Goal: Transaction & Acquisition: Purchase product/service

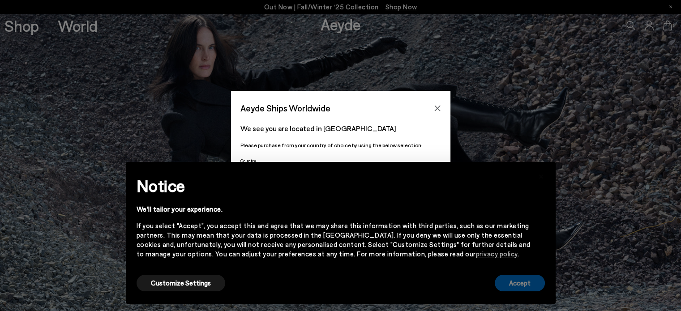
click at [507, 283] on button "Accept" at bounding box center [520, 283] width 50 height 17
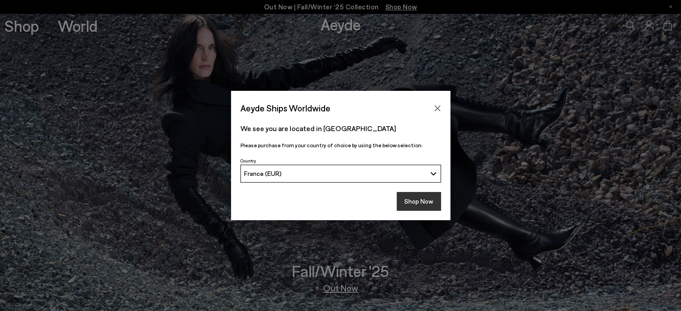
click at [430, 200] on button "Shop Now" at bounding box center [419, 201] width 44 height 19
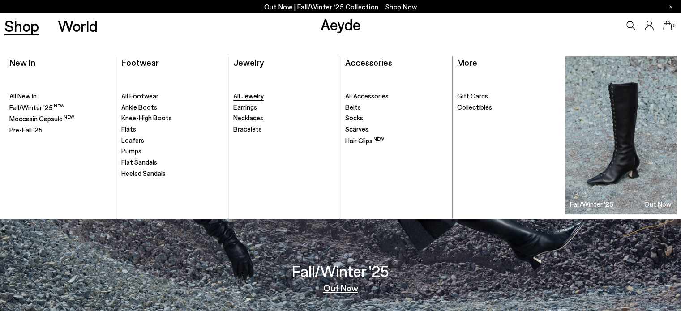
click at [255, 96] on span "All Jewelry" at bounding box center [248, 96] width 30 height 8
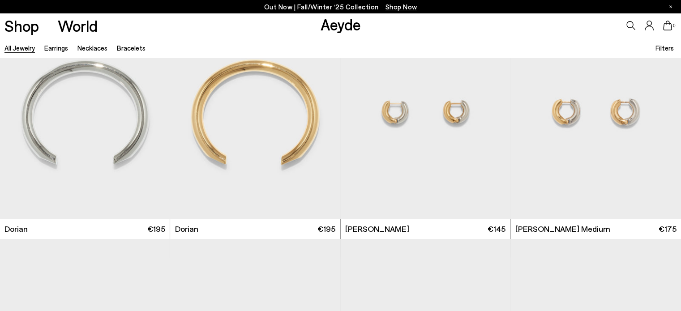
scroll to position [292, 0]
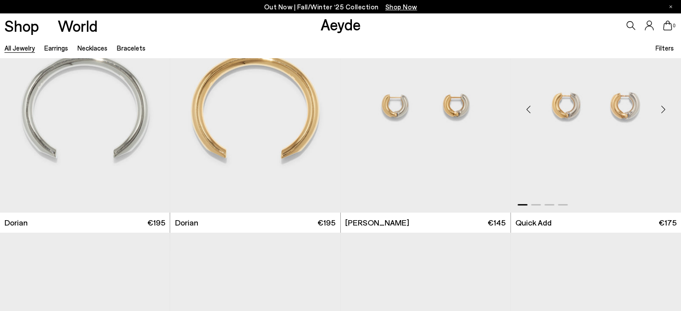
click at [663, 109] on div "Next slide" at bounding box center [663, 109] width 27 height 27
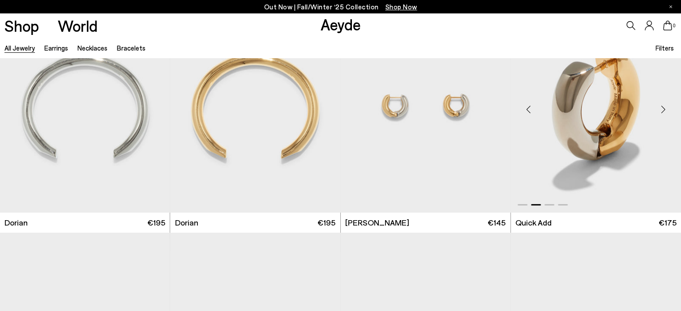
click at [663, 109] on div "Next slide" at bounding box center [663, 109] width 27 height 27
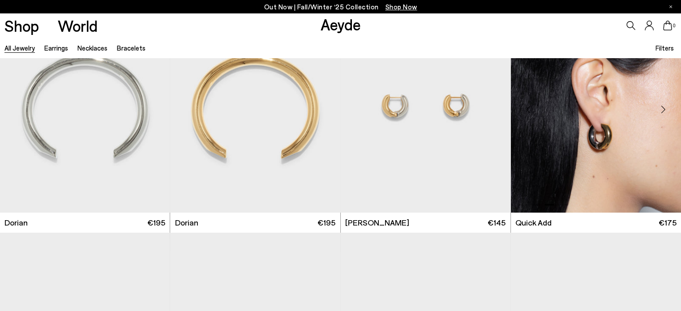
click at [663, 109] on div "Next slide" at bounding box center [663, 109] width 27 height 27
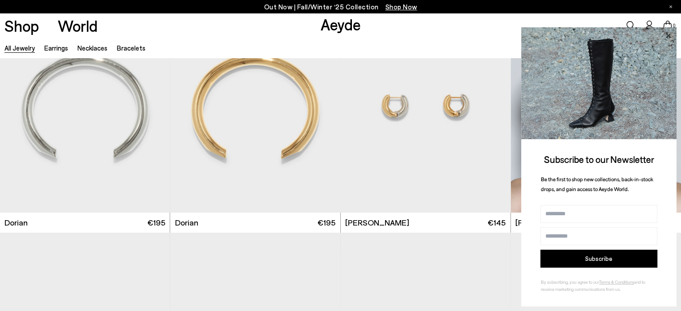
click at [670, 35] on icon at bounding box center [668, 36] width 12 height 12
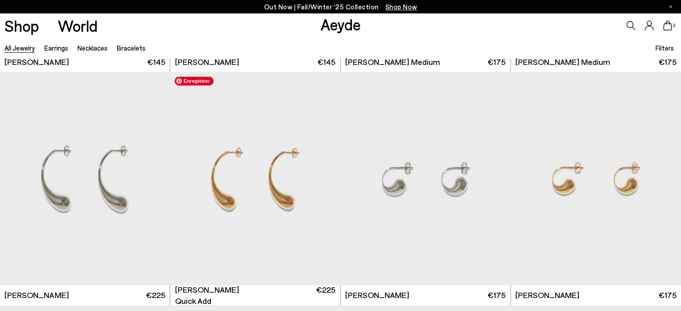
scroll to position [697, 0]
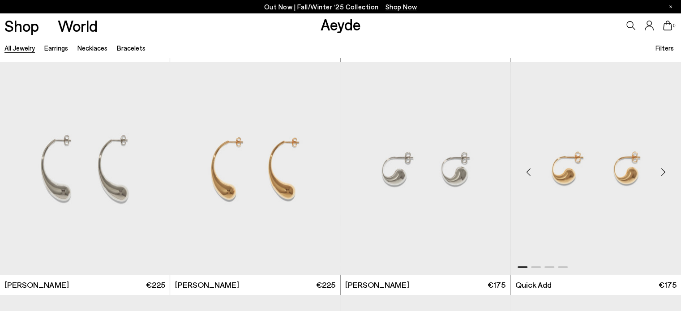
click at [662, 171] on div "Next slide" at bounding box center [663, 172] width 27 height 27
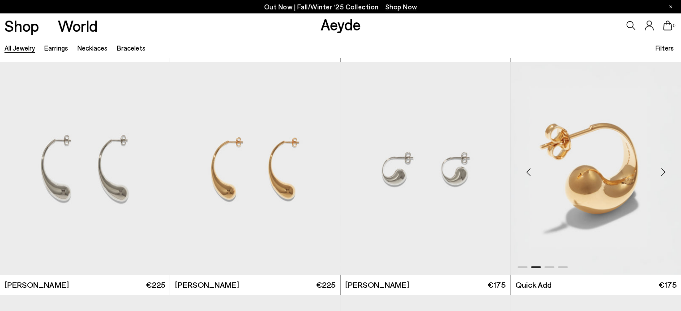
click at [662, 171] on div "Next slide" at bounding box center [663, 172] width 27 height 27
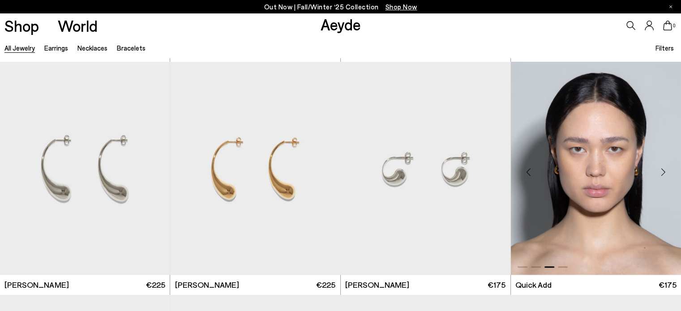
click at [662, 171] on div "Next slide" at bounding box center [663, 172] width 27 height 27
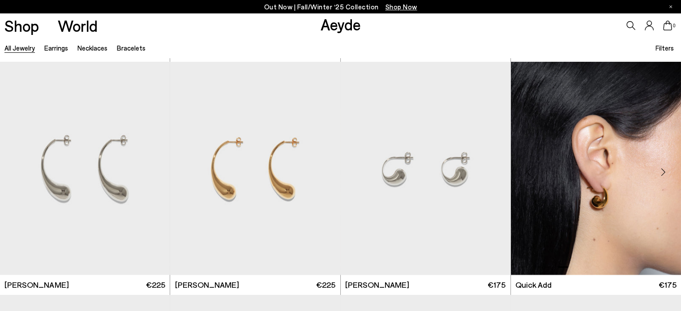
click at [662, 171] on div "Next slide" at bounding box center [663, 172] width 27 height 27
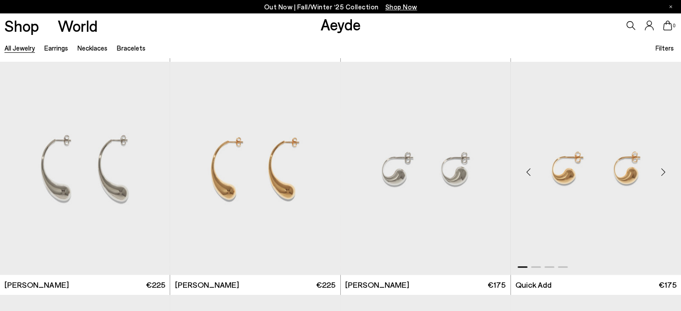
click at [663, 171] on div "Next slide" at bounding box center [663, 172] width 27 height 27
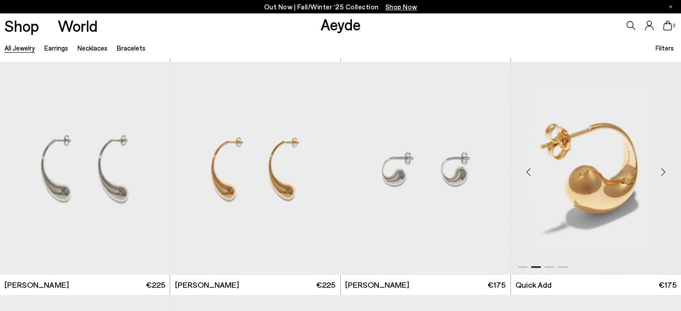
click at [663, 171] on div "Next slide" at bounding box center [663, 172] width 27 height 27
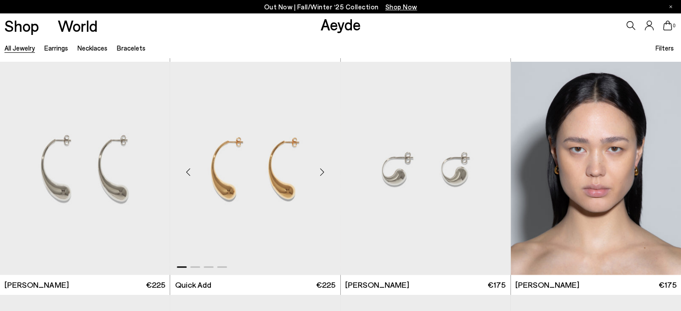
click at [323, 170] on div "Next slide" at bounding box center [322, 172] width 27 height 27
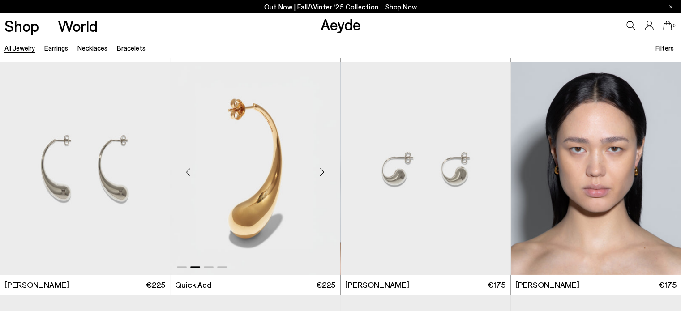
click at [323, 170] on div "Next slide" at bounding box center [322, 172] width 27 height 27
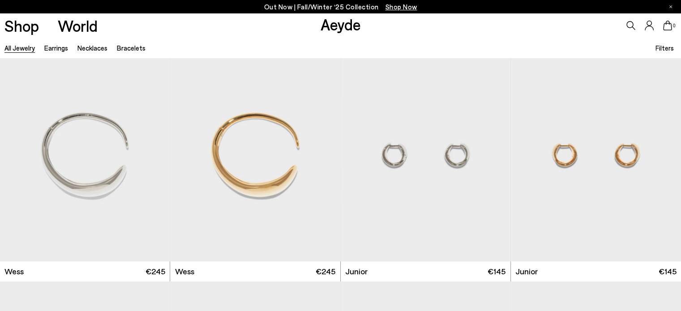
scroll to position [960, 0]
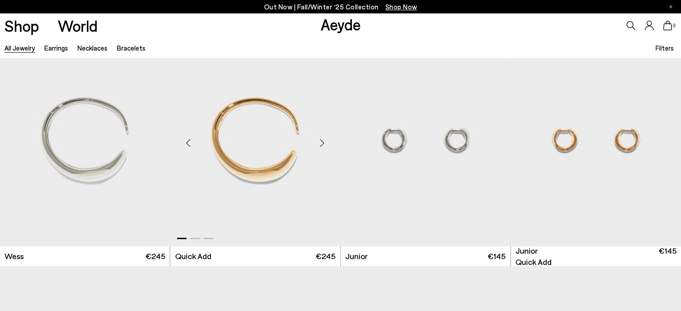
click at [322, 146] on div "Next slide" at bounding box center [322, 143] width 27 height 27
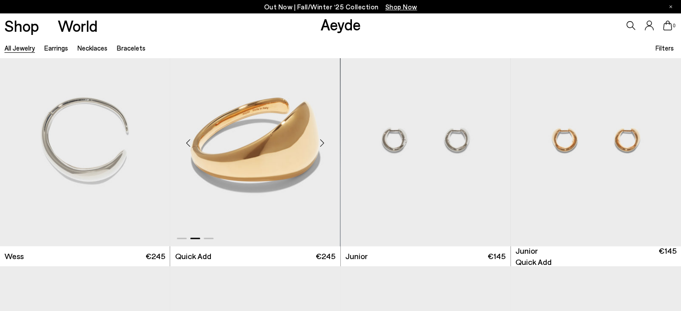
click at [322, 146] on div "Next slide" at bounding box center [322, 143] width 27 height 27
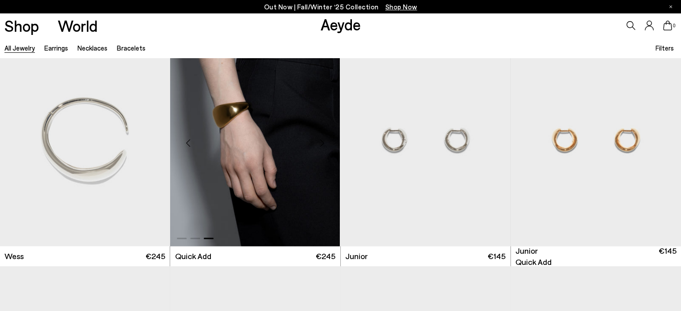
click at [322, 146] on div "Next slide" at bounding box center [322, 143] width 27 height 27
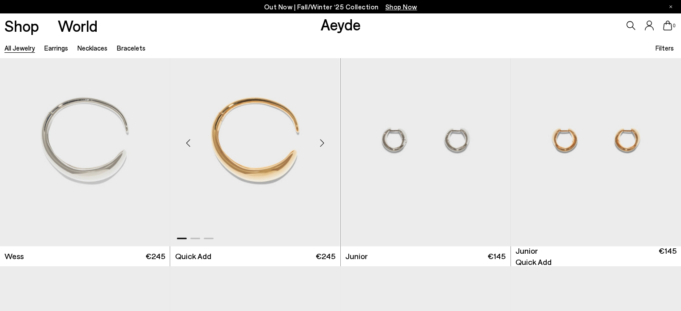
click at [322, 146] on div "Next slide" at bounding box center [322, 143] width 27 height 27
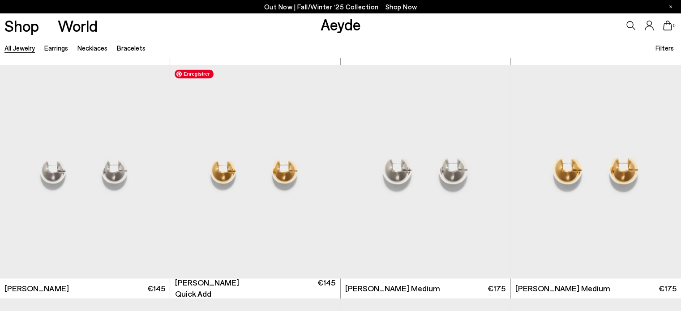
scroll to position [1396, 0]
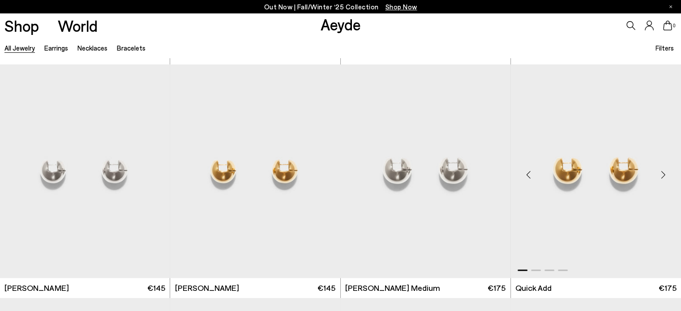
click at [661, 172] on div "Next slide" at bounding box center [663, 174] width 27 height 27
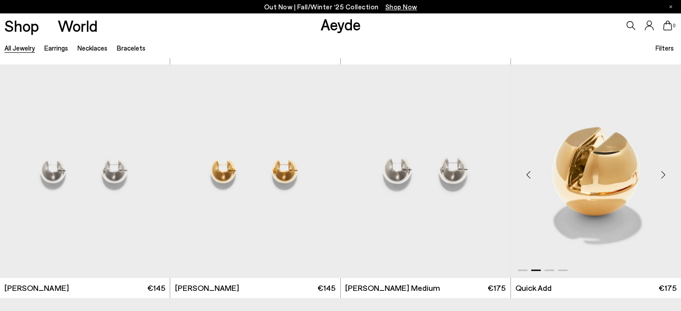
click at [661, 172] on div "Next slide" at bounding box center [663, 174] width 27 height 27
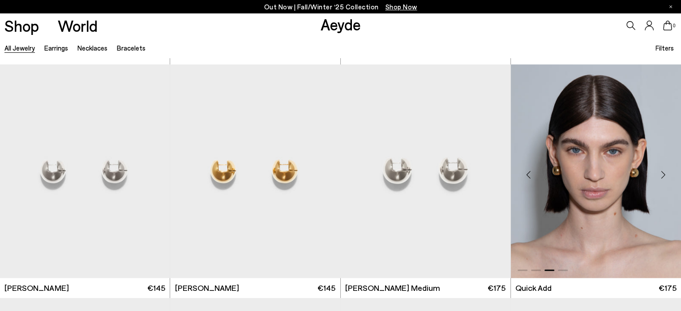
click at [661, 172] on div "Next slide" at bounding box center [663, 174] width 27 height 27
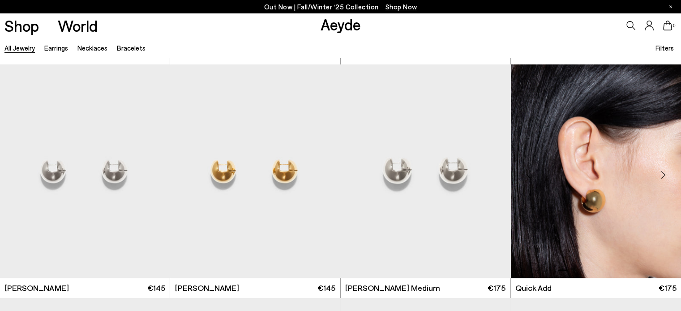
click at [661, 172] on div "Next slide" at bounding box center [663, 174] width 27 height 27
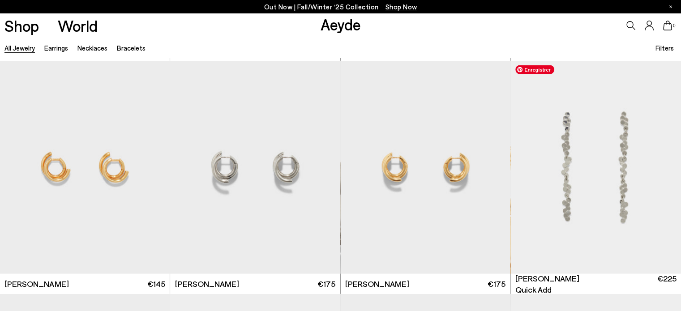
scroll to position [1869, 0]
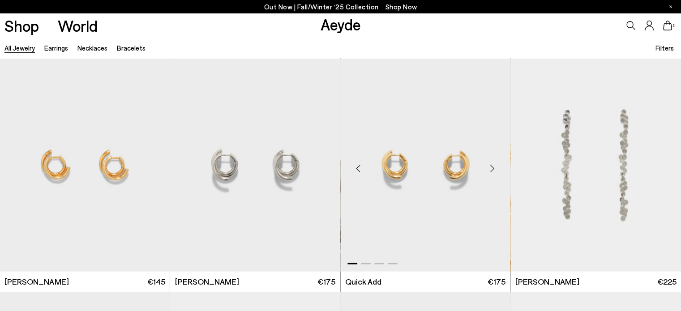
click at [491, 170] on div "Next slide" at bounding box center [492, 168] width 27 height 27
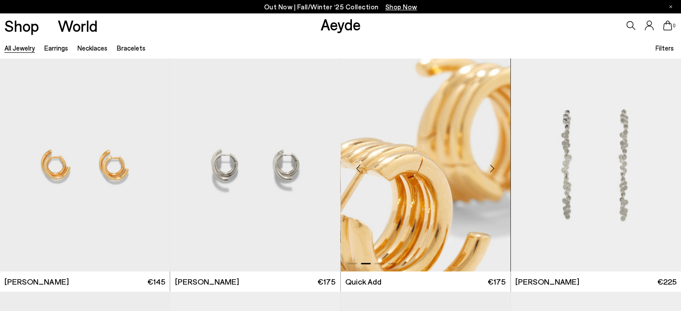
click at [491, 170] on div "Next slide" at bounding box center [492, 168] width 27 height 27
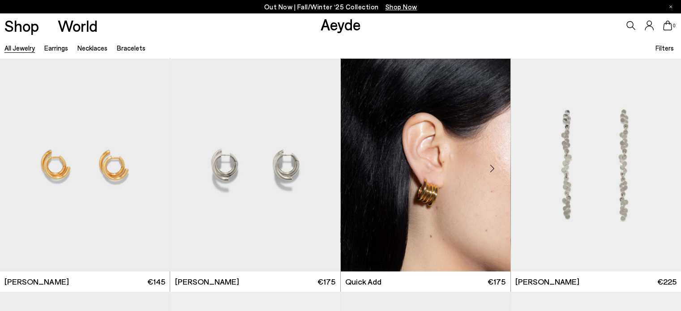
click at [491, 170] on div "Next slide" at bounding box center [492, 168] width 27 height 27
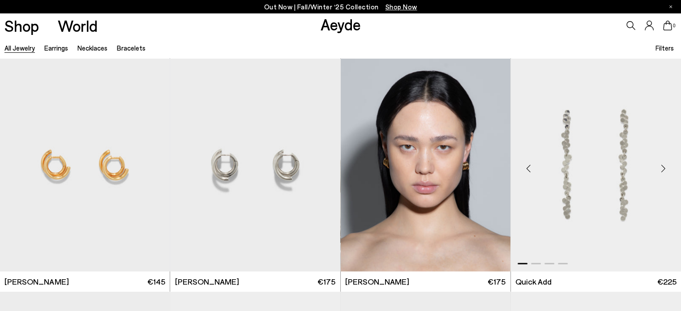
click at [662, 168] on div "Next slide" at bounding box center [663, 168] width 27 height 27
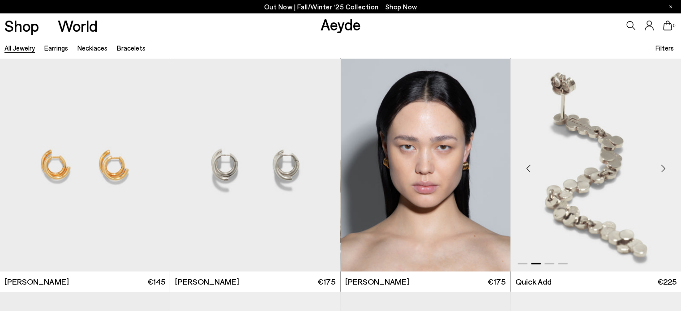
click at [662, 168] on div "Next slide" at bounding box center [663, 168] width 27 height 27
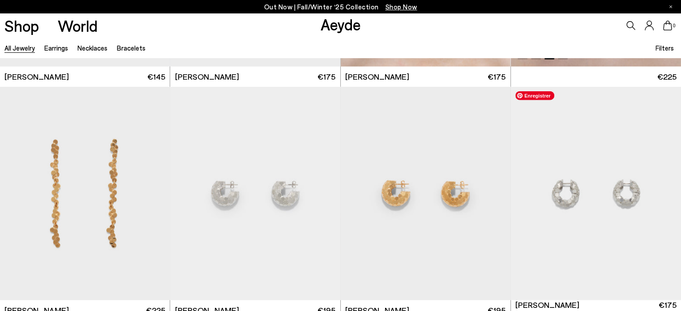
scroll to position [2077, 0]
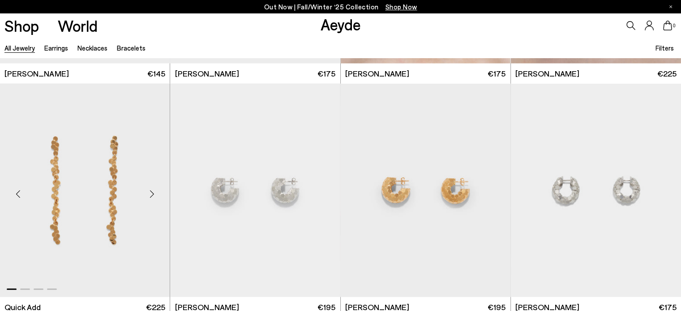
click at [152, 193] on div "Next slide" at bounding box center [151, 194] width 27 height 27
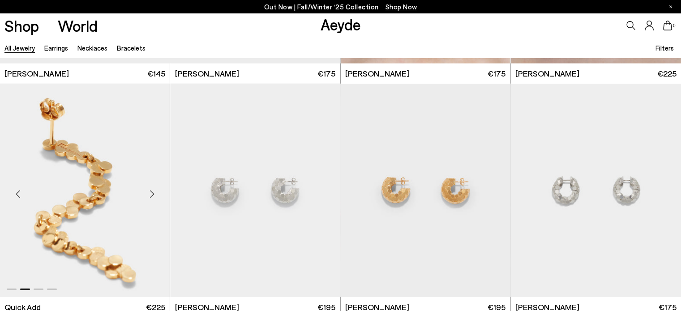
click at [152, 193] on div "Next slide" at bounding box center [151, 194] width 27 height 27
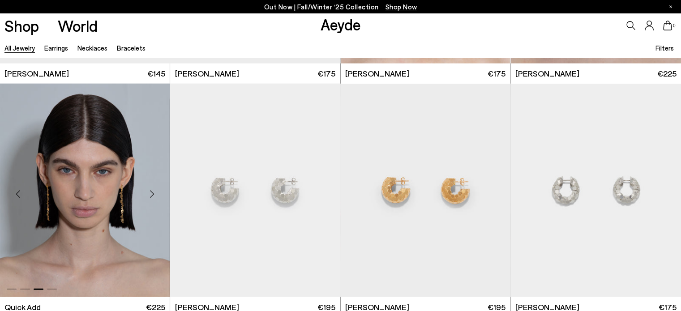
click at [152, 193] on div "Next slide" at bounding box center [151, 194] width 27 height 27
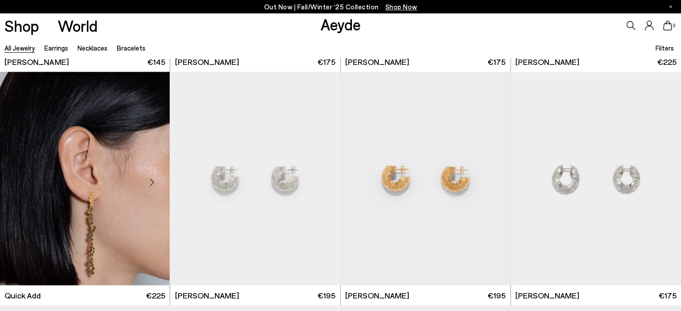
scroll to position [2090, 0]
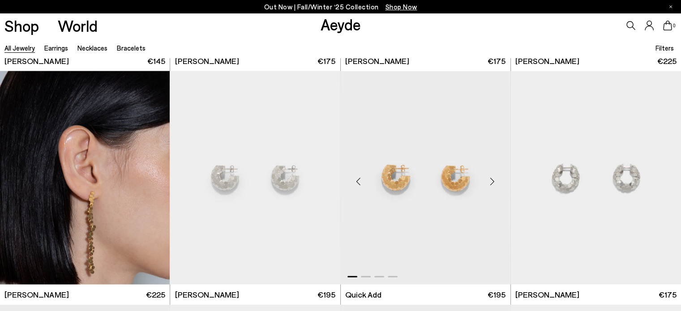
click at [491, 180] on div "Next slide" at bounding box center [492, 181] width 27 height 27
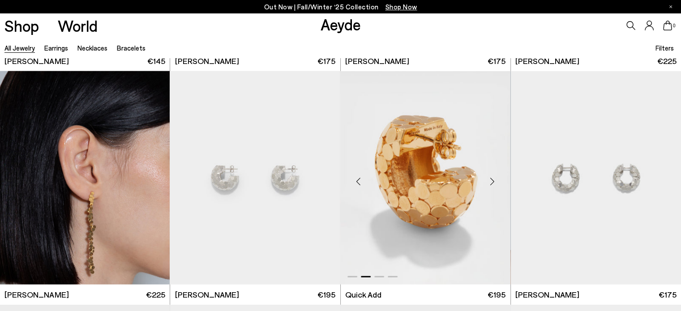
click at [491, 180] on div "Next slide" at bounding box center [492, 181] width 27 height 27
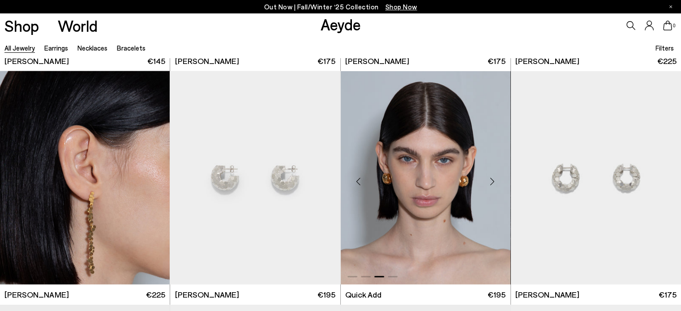
click at [491, 180] on div "Next slide" at bounding box center [492, 181] width 27 height 27
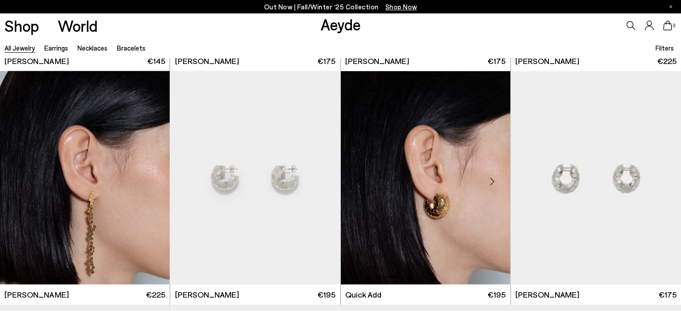
click at [491, 180] on div "Next slide" at bounding box center [492, 181] width 27 height 27
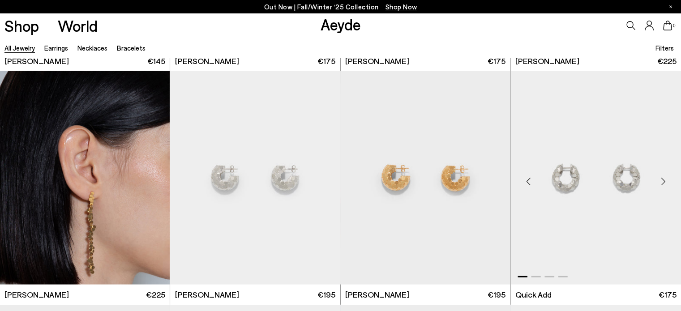
click at [662, 184] on div "Next slide" at bounding box center [663, 181] width 27 height 27
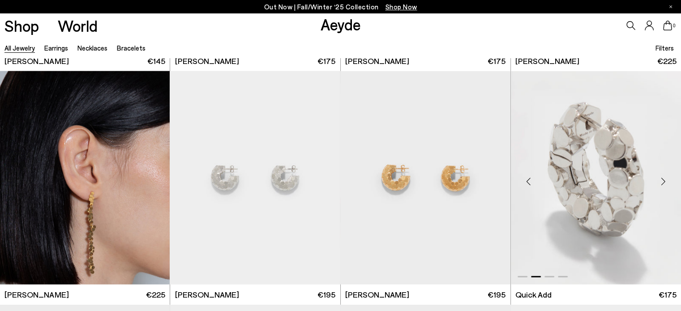
click at [662, 184] on div "Next slide" at bounding box center [663, 181] width 27 height 27
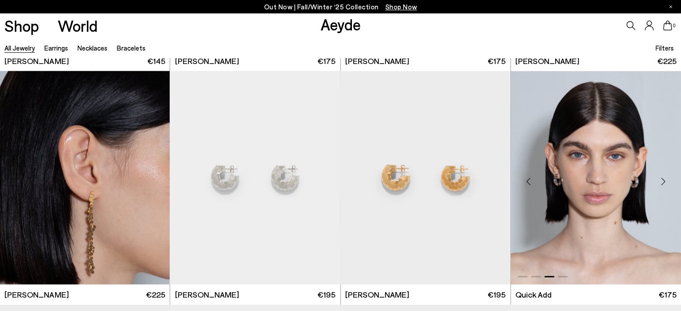
click at [662, 184] on div "Next slide" at bounding box center [663, 181] width 27 height 27
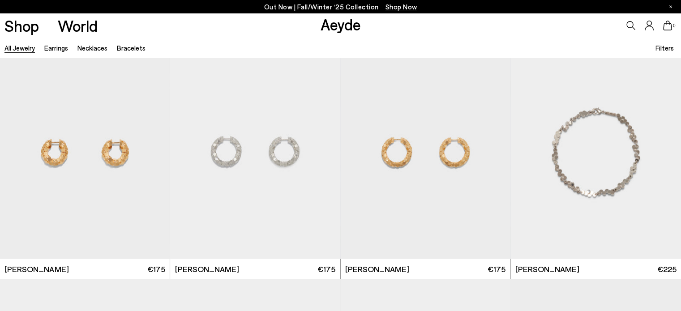
scroll to position [2351, 0]
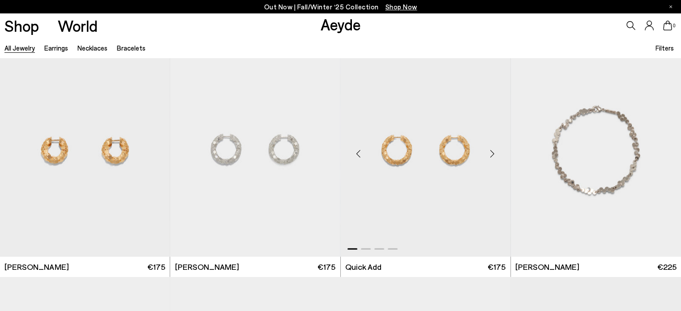
click at [489, 152] on div "Next slide" at bounding box center [492, 154] width 27 height 27
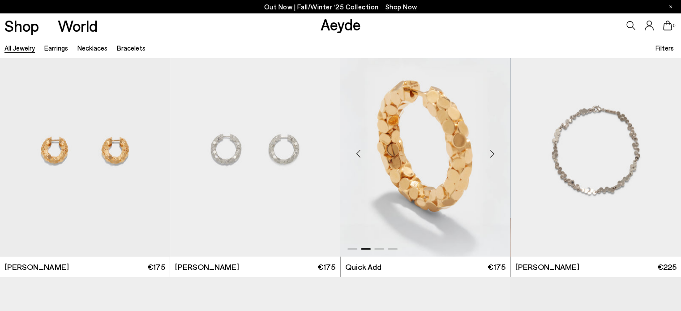
click at [489, 152] on div "Next slide" at bounding box center [492, 154] width 27 height 27
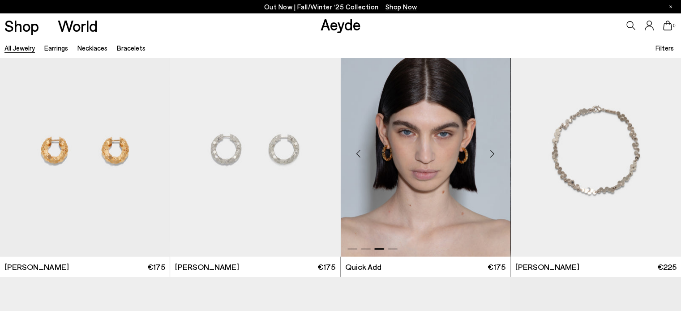
click at [489, 152] on div "Next slide" at bounding box center [492, 154] width 27 height 27
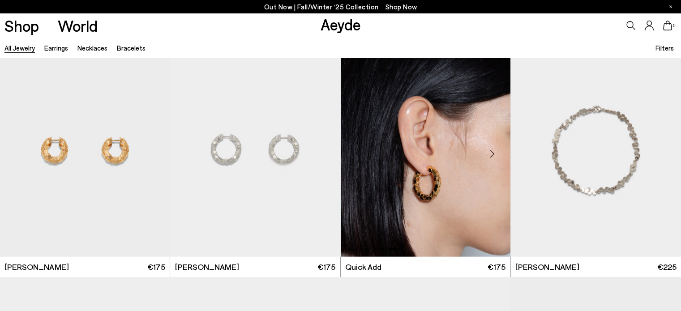
click at [489, 152] on div "Next slide" at bounding box center [492, 154] width 27 height 27
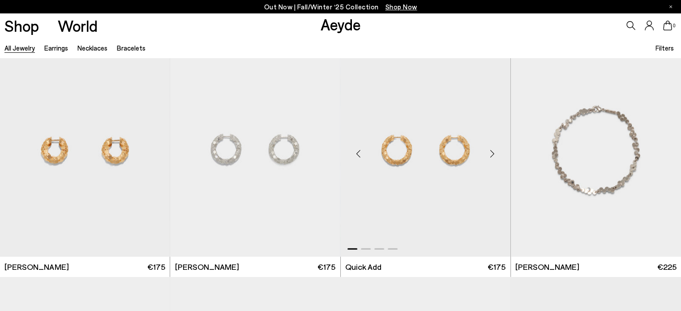
click at [489, 152] on div "Next slide" at bounding box center [492, 154] width 27 height 27
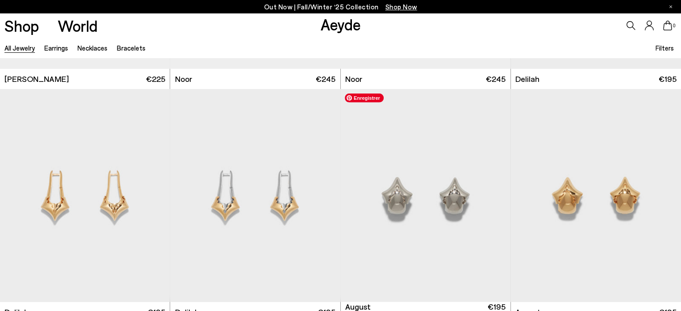
scroll to position [2794, 0]
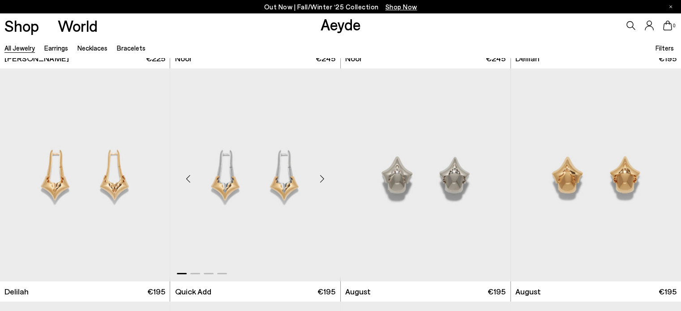
click at [323, 178] on div "Next slide" at bounding box center [322, 178] width 27 height 27
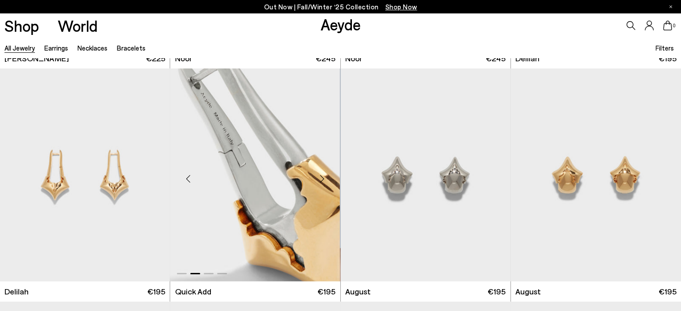
click at [323, 178] on div "Next slide" at bounding box center [322, 178] width 27 height 27
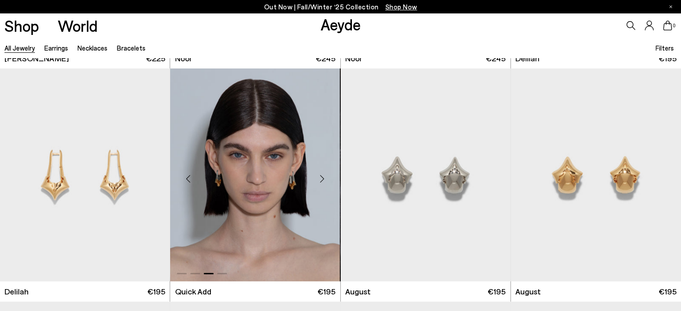
click at [323, 178] on div "Next slide" at bounding box center [322, 178] width 27 height 27
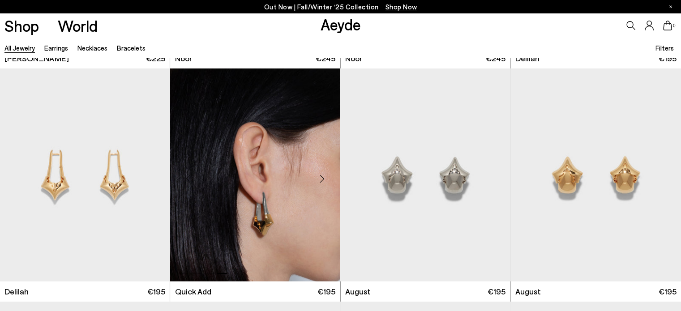
click at [323, 178] on div "Next slide" at bounding box center [322, 178] width 27 height 27
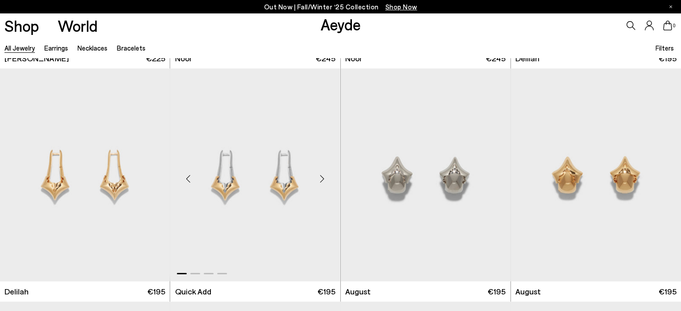
click at [323, 178] on div "Next slide" at bounding box center [322, 178] width 27 height 27
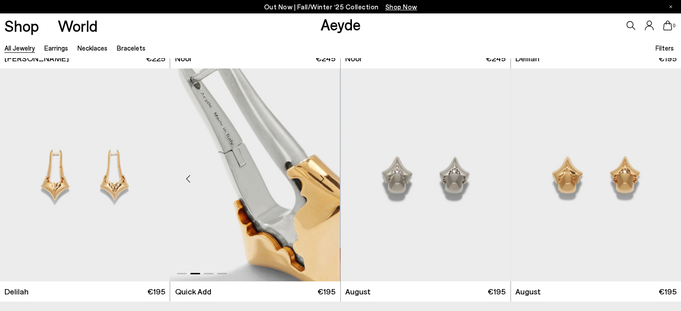
click at [323, 178] on div "Next slide" at bounding box center [322, 178] width 27 height 27
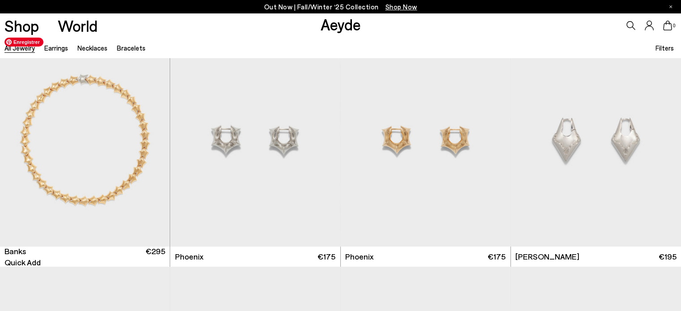
scroll to position [3298, 0]
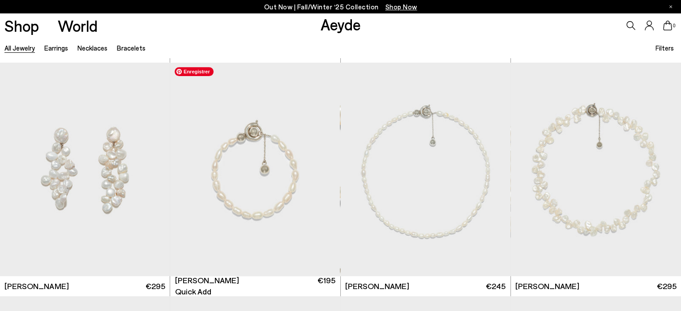
scroll to position [3746, 0]
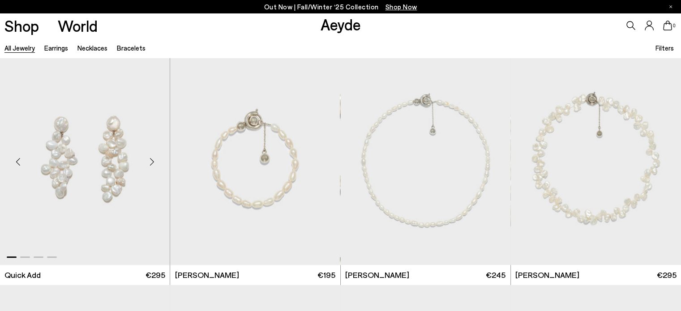
click at [154, 162] on div "Next slide" at bounding box center [151, 161] width 27 height 27
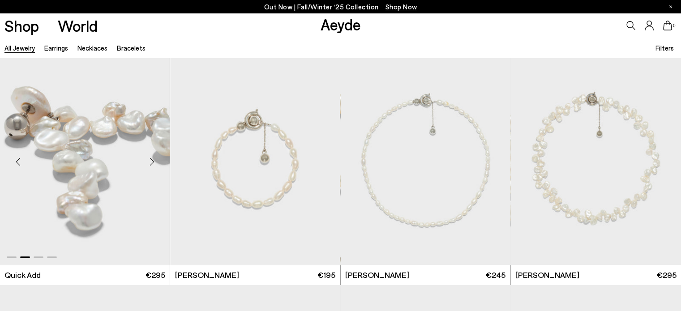
click at [154, 162] on div "Next slide" at bounding box center [151, 161] width 27 height 27
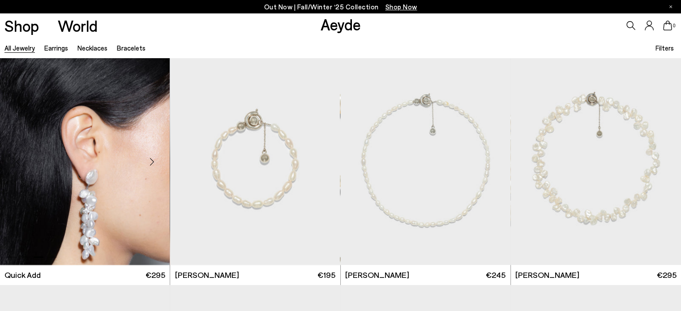
click at [154, 162] on div "Next slide" at bounding box center [151, 161] width 27 height 27
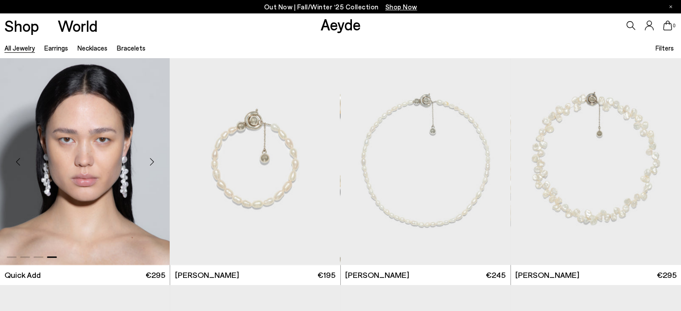
click at [154, 162] on div "Next slide" at bounding box center [151, 161] width 27 height 27
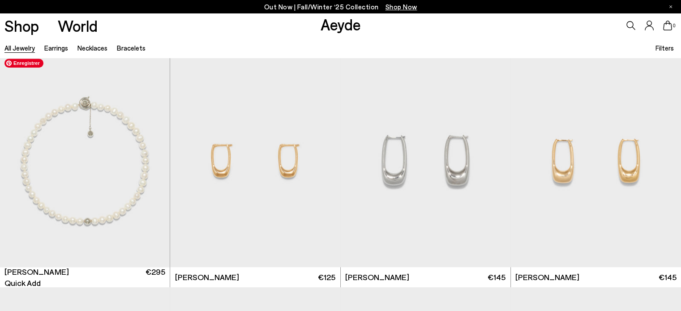
scroll to position [3977, 0]
click at [320, 166] on div "Next slide" at bounding box center [322, 163] width 27 height 27
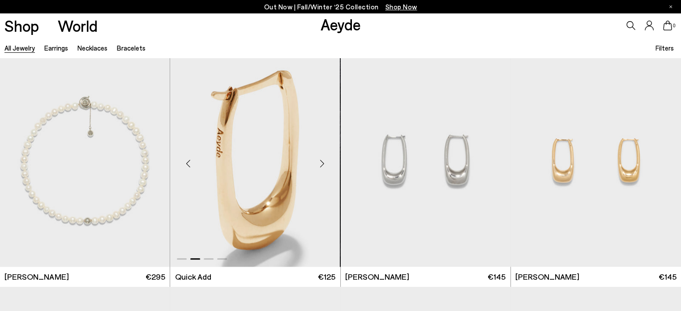
click at [320, 166] on div "Next slide" at bounding box center [322, 163] width 27 height 27
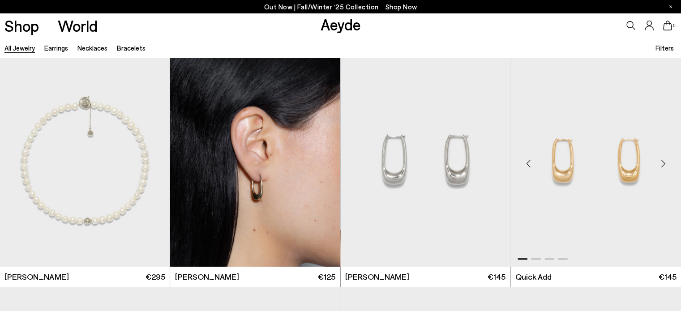
click at [664, 162] on div "Next slide" at bounding box center [663, 163] width 27 height 27
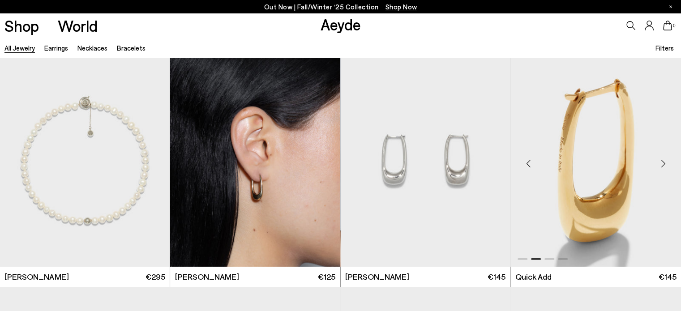
click at [664, 162] on div "Next slide" at bounding box center [663, 163] width 27 height 27
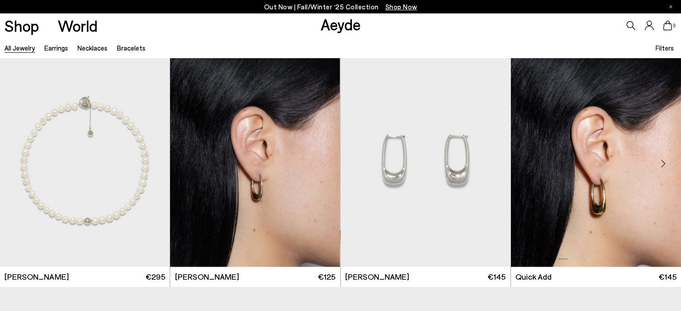
click at [664, 162] on div "Next slide" at bounding box center [663, 163] width 27 height 27
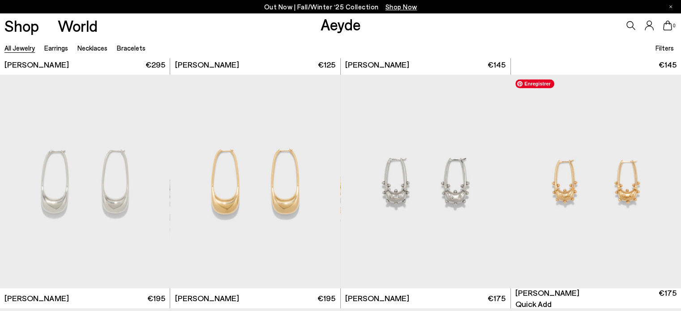
scroll to position [4190, 0]
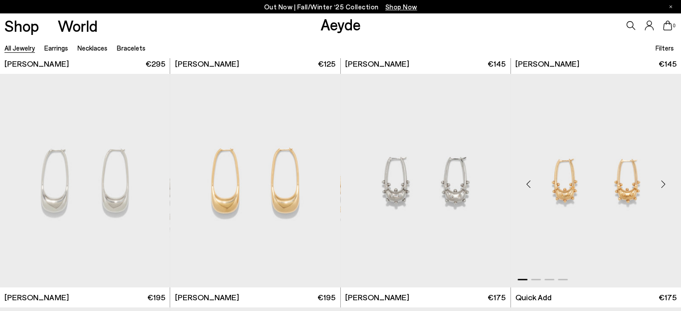
click at [660, 182] on div "Next slide" at bounding box center [663, 184] width 27 height 27
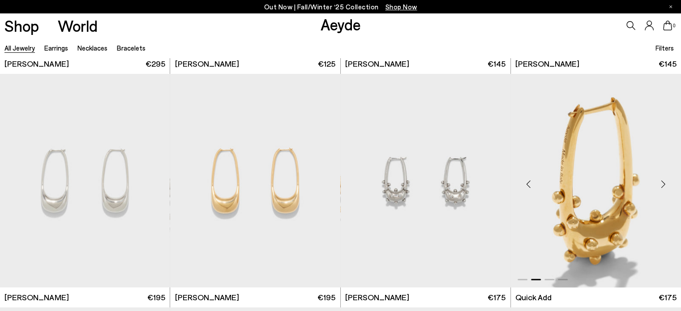
click at [660, 182] on div "Next slide" at bounding box center [663, 184] width 27 height 27
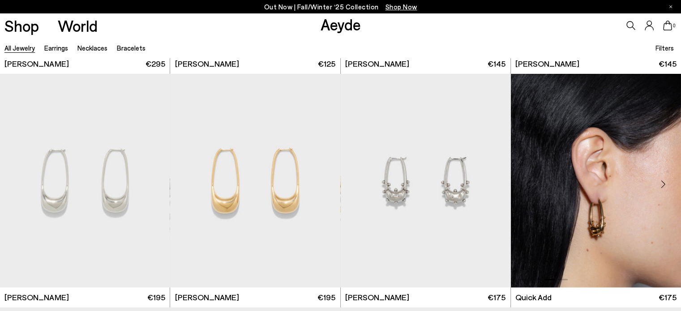
click at [660, 182] on div "Next slide" at bounding box center [663, 184] width 27 height 27
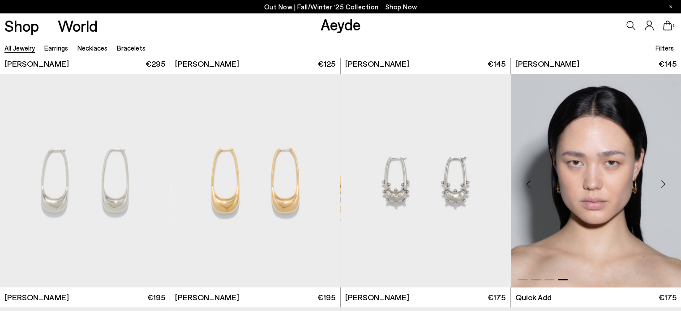
click at [660, 182] on div "Next slide" at bounding box center [663, 184] width 27 height 27
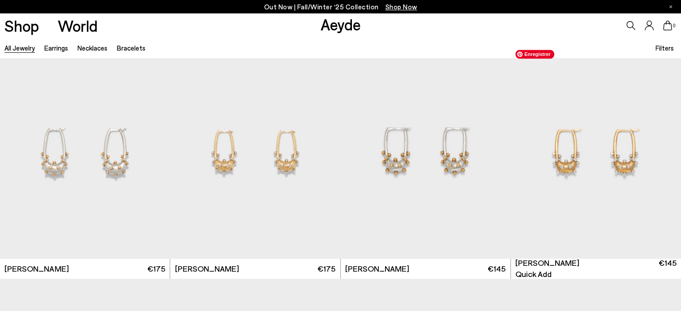
scroll to position [4451, 0]
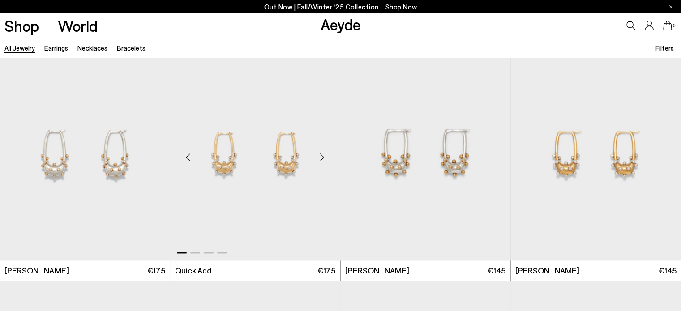
click at [318, 156] on div "Next slide" at bounding box center [322, 157] width 27 height 27
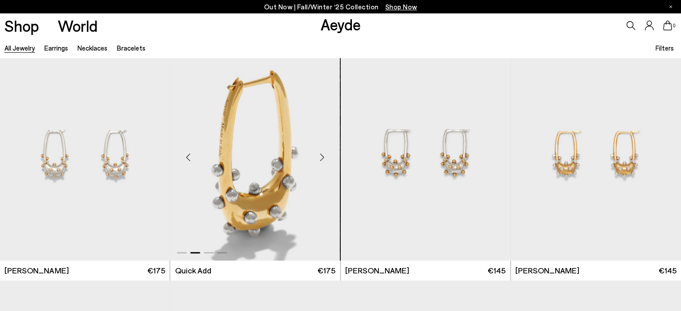
click at [318, 156] on div "Next slide" at bounding box center [322, 157] width 27 height 27
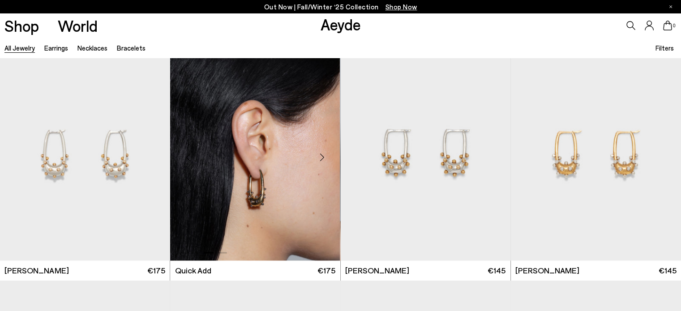
click at [318, 156] on div "Next slide" at bounding box center [322, 157] width 27 height 27
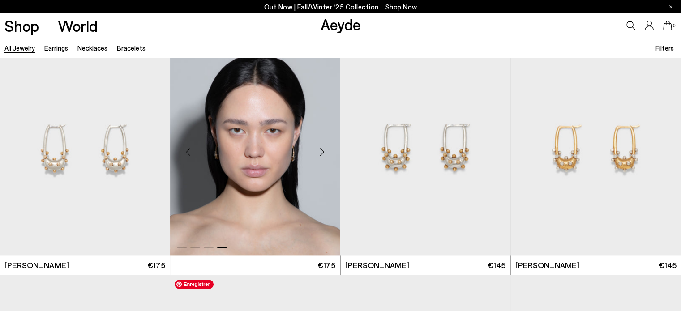
scroll to position [4456, 0]
click at [494, 150] on div "Next slide" at bounding box center [492, 152] width 27 height 27
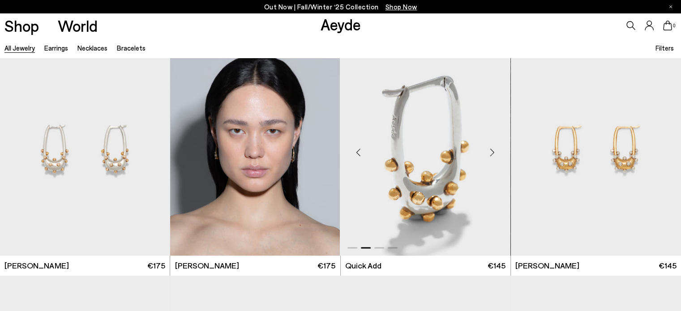
click at [494, 150] on div "Next slide" at bounding box center [492, 152] width 27 height 27
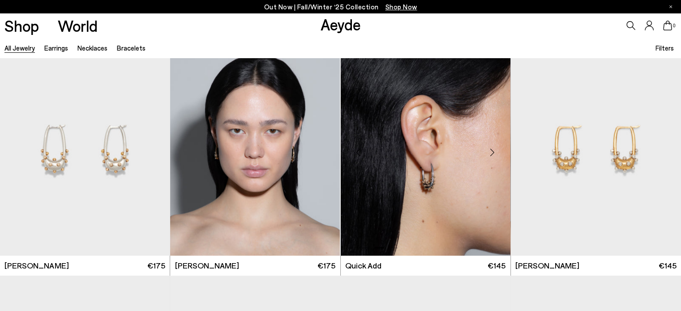
click at [494, 150] on div "Next slide" at bounding box center [492, 152] width 27 height 27
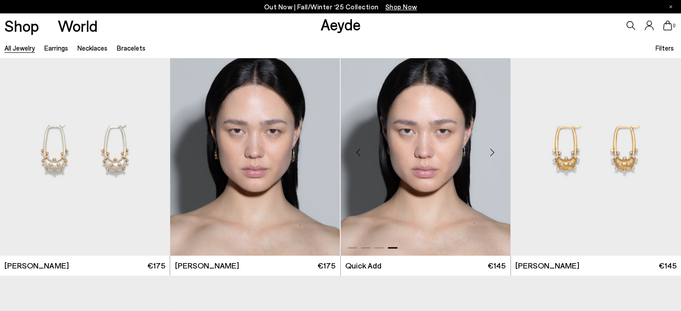
click at [494, 150] on div "Next slide" at bounding box center [492, 152] width 27 height 27
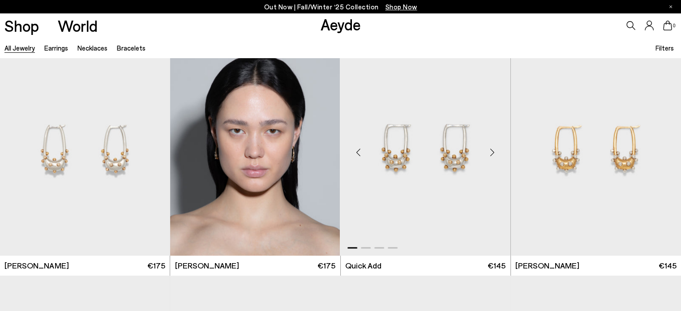
click at [494, 150] on div "Next slide" at bounding box center [492, 152] width 27 height 27
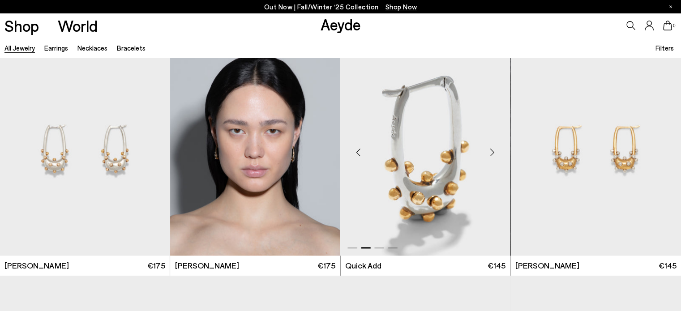
click at [494, 150] on div "Next slide" at bounding box center [492, 152] width 27 height 27
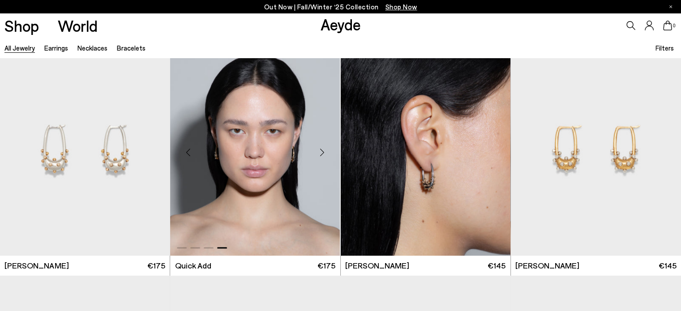
click at [323, 152] on div "Next slide" at bounding box center [322, 152] width 27 height 27
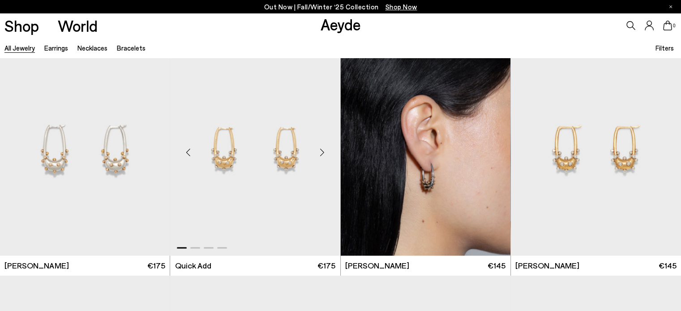
click at [323, 152] on div "Next slide" at bounding box center [322, 152] width 27 height 27
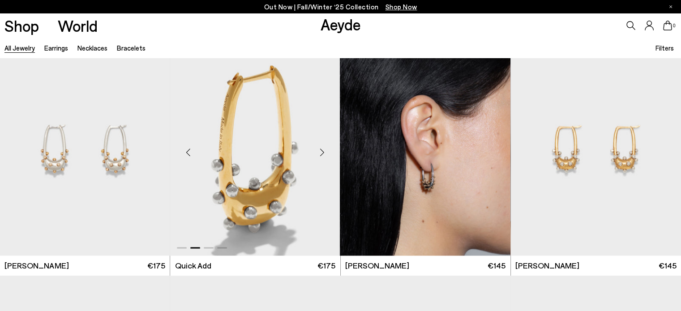
click at [323, 152] on div "Next slide" at bounding box center [322, 152] width 27 height 27
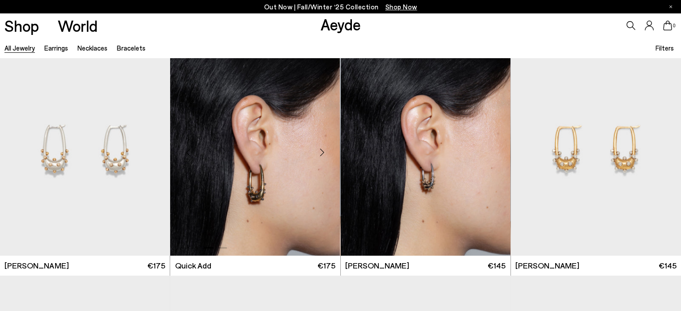
click at [323, 152] on div "Next slide" at bounding box center [322, 152] width 27 height 27
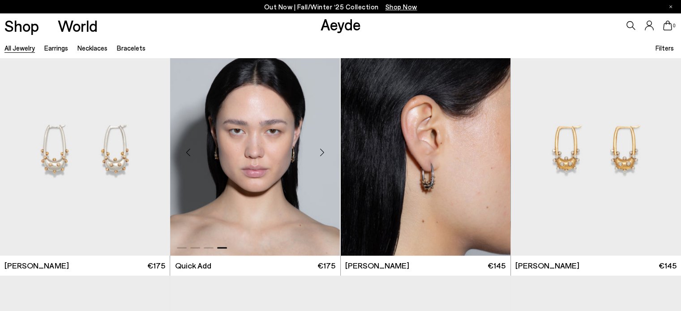
click at [323, 152] on div "Next slide" at bounding box center [322, 152] width 27 height 27
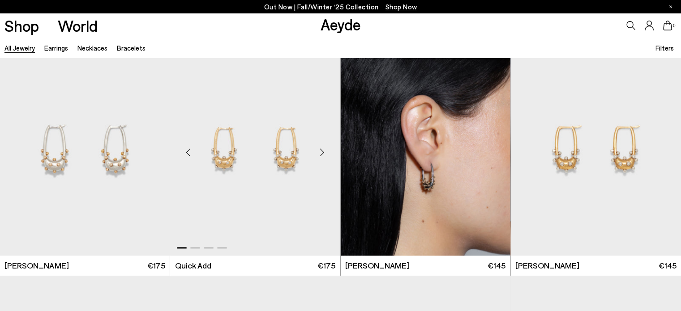
click at [193, 150] on div "Previous slide" at bounding box center [188, 152] width 27 height 27
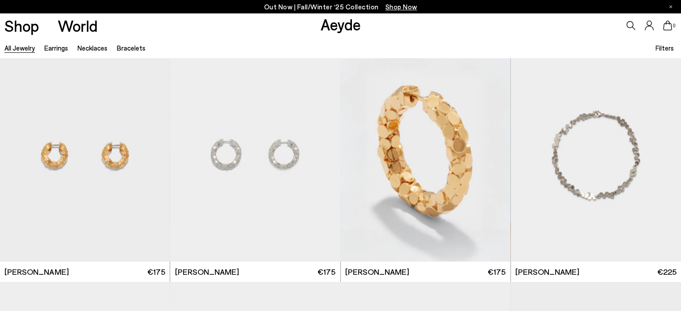
scroll to position [2278, 0]
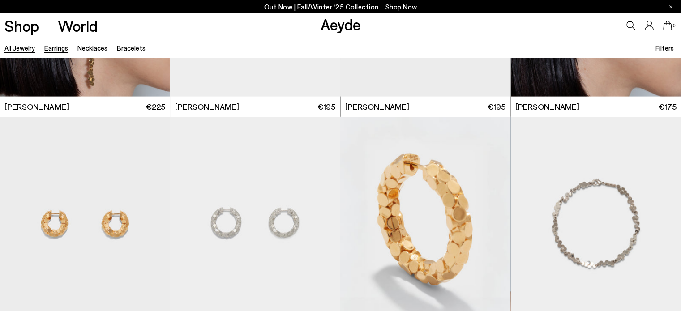
click at [59, 47] on link "Earrings" at bounding box center [56, 48] width 24 height 8
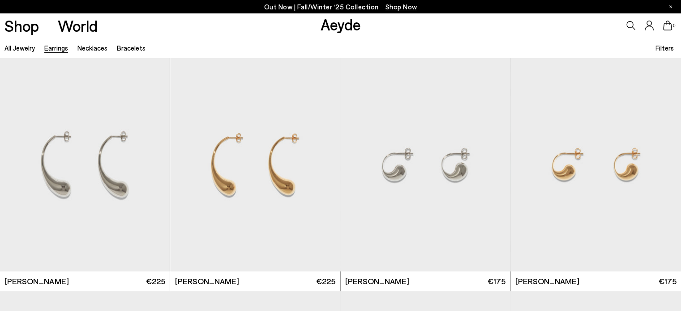
click at [666, 50] on span "Filters" at bounding box center [665, 48] width 18 height 8
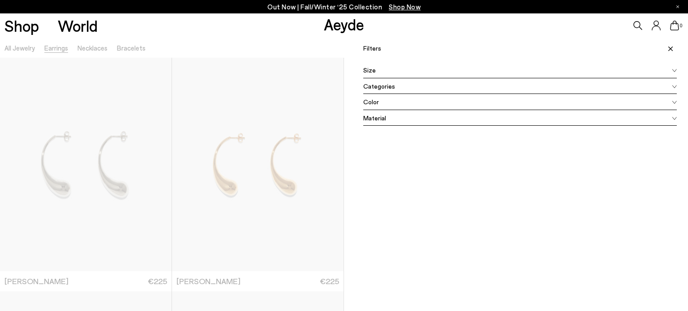
click at [368, 99] on span "Color" at bounding box center [371, 101] width 16 height 9
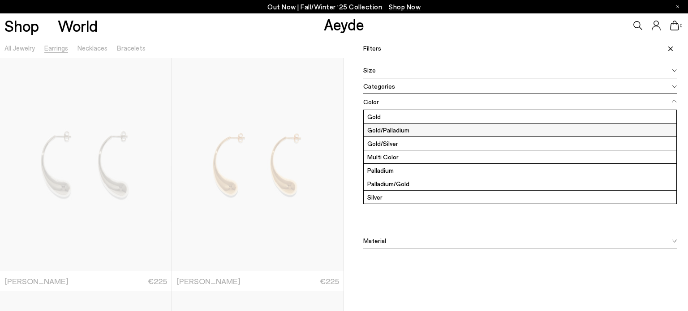
click at [373, 129] on label "Gold/Palladium" at bounding box center [520, 130] width 313 height 13
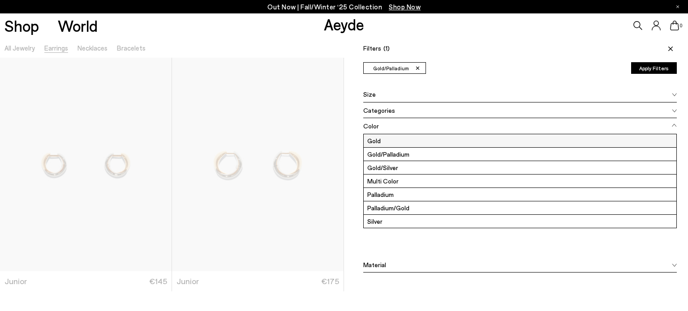
click at [371, 139] on label "Gold" at bounding box center [520, 140] width 313 height 13
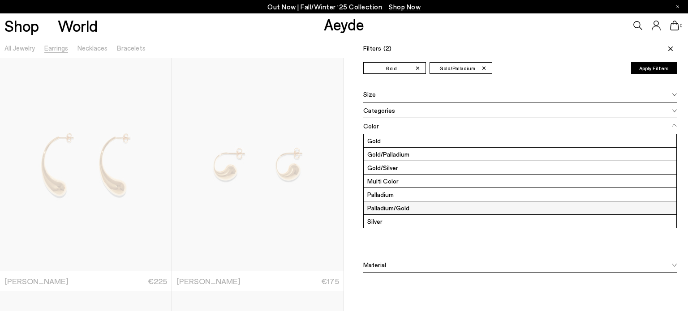
click at [380, 209] on label "Palladium/Gold" at bounding box center [520, 208] width 313 height 13
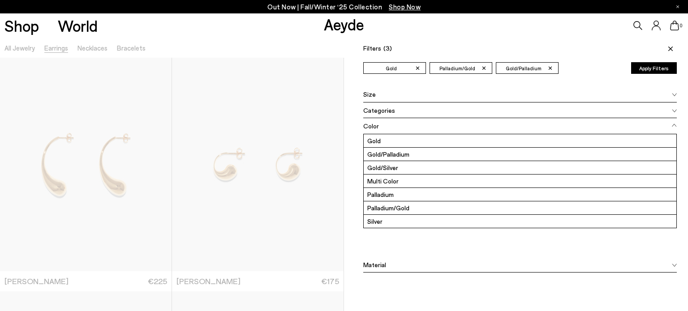
click at [645, 67] on button "Apply Filters" at bounding box center [654, 68] width 46 height 12
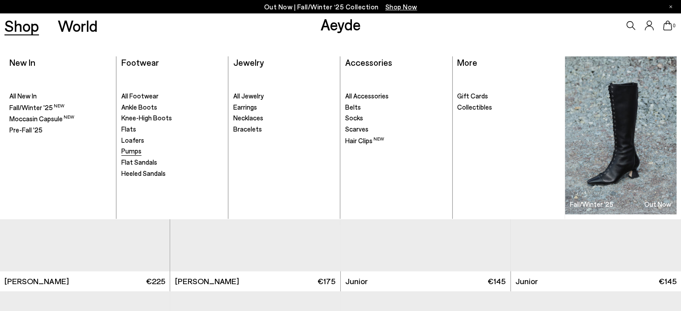
click at [134, 150] on span "Pumps" at bounding box center [131, 151] width 20 height 8
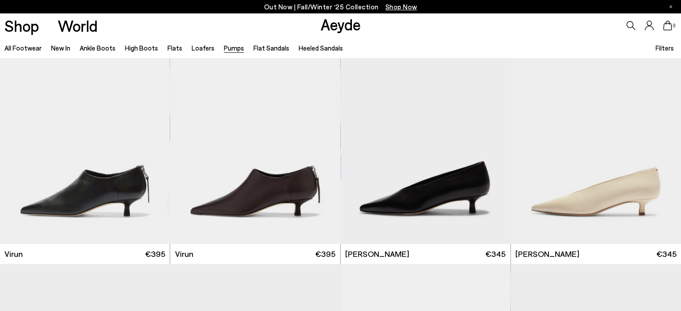
scroll to position [965, 0]
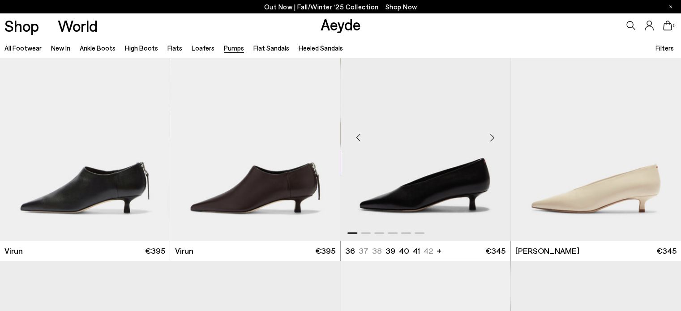
click at [490, 138] on div "Next slide" at bounding box center [492, 138] width 27 height 27
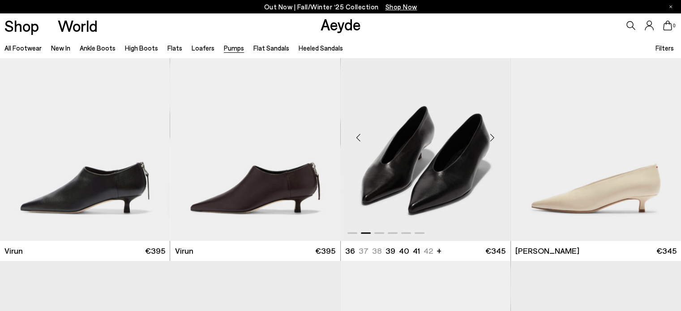
click at [490, 138] on div "Next slide" at bounding box center [492, 138] width 27 height 27
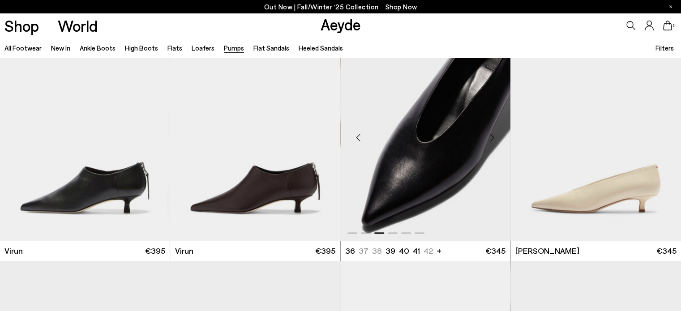
click at [490, 138] on div "Next slide" at bounding box center [492, 138] width 27 height 27
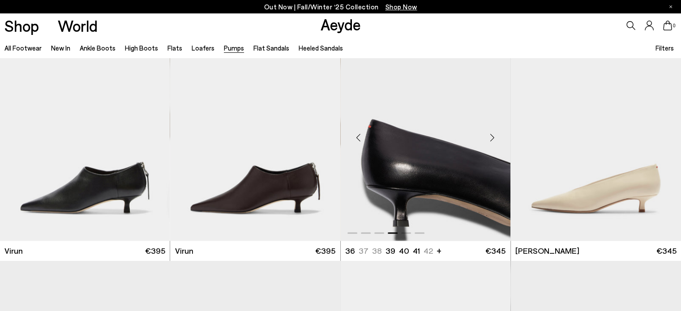
click at [490, 138] on div "Next slide" at bounding box center [492, 138] width 27 height 27
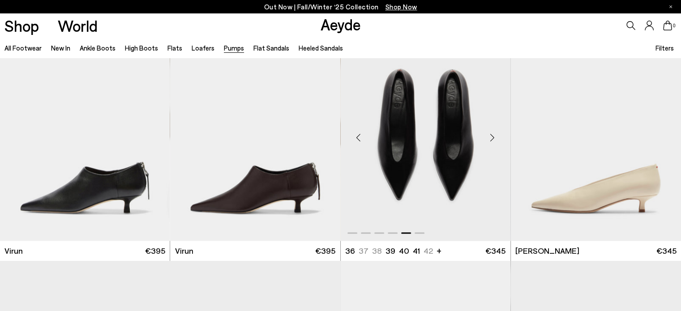
click at [490, 138] on div "Next slide" at bounding box center [492, 138] width 27 height 27
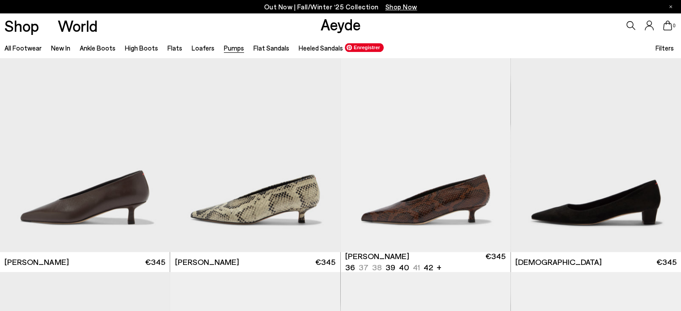
scroll to position [1188, 0]
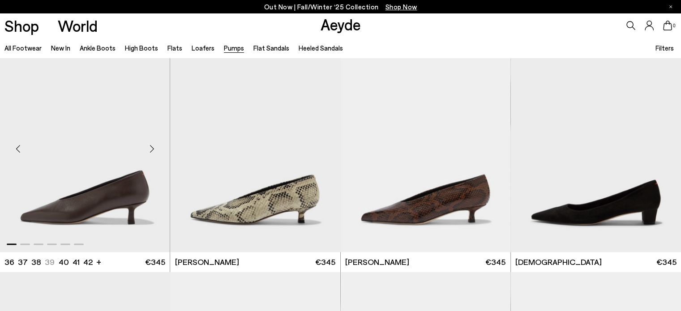
click at [150, 149] on div "Next slide" at bounding box center [151, 149] width 27 height 27
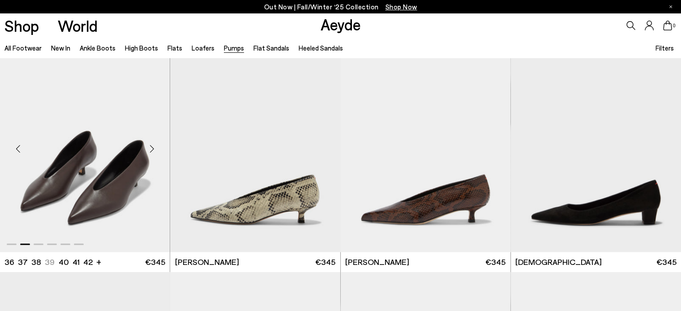
click at [150, 149] on div "Next slide" at bounding box center [151, 149] width 27 height 27
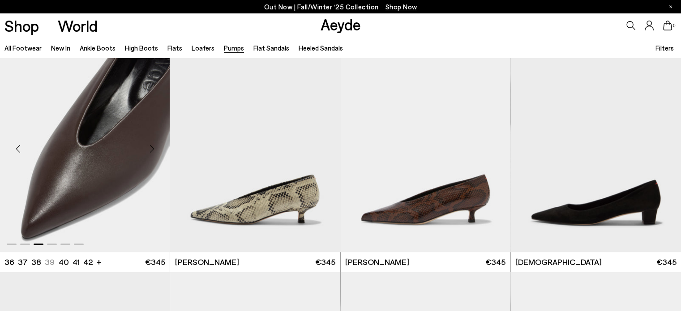
click at [150, 149] on div "Next slide" at bounding box center [151, 149] width 27 height 27
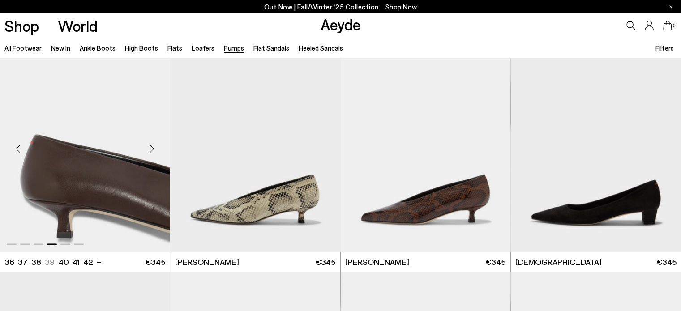
click at [150, 149] on div "Next slide" at bounding box center [151, 149] width 27 height 27
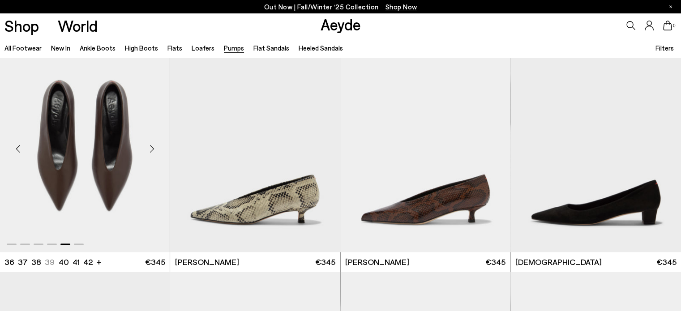
click at [150, 149] on div "Next slide" at bounding box center [151, 149] width 27 height 27
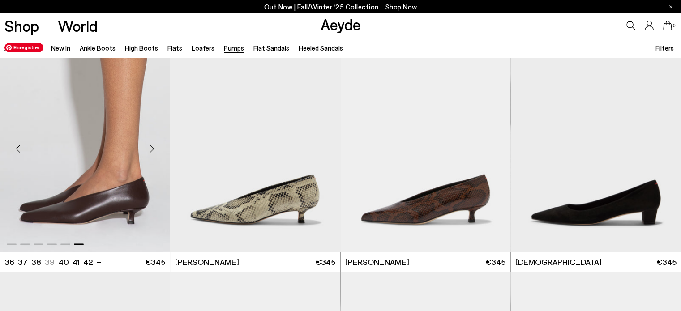
click at [95, 198] on img "6 / 6" at bounding box center [85, 146] width 170 height 214
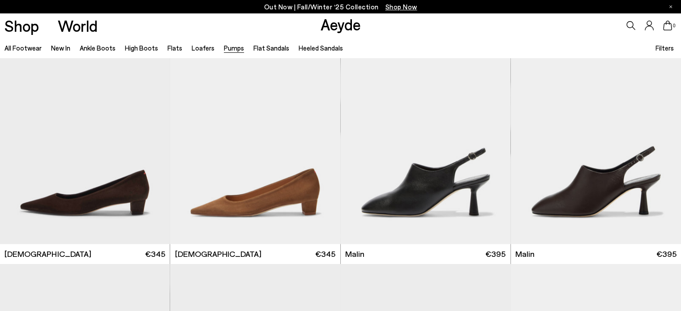
scroll to position [1436, 0]
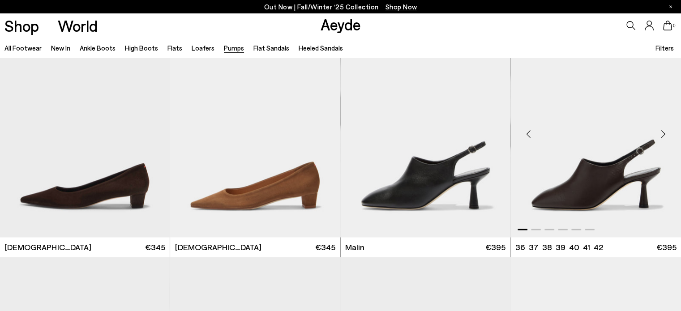
click at [665, 129] on div "Next slide" at bounding box center [663, 133] width 27 height 27
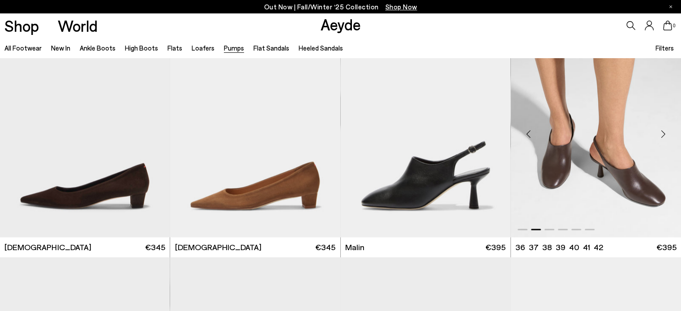
click at [665, 129] on div "Next slide" at bounding box center [663, 133] width 27 height 27
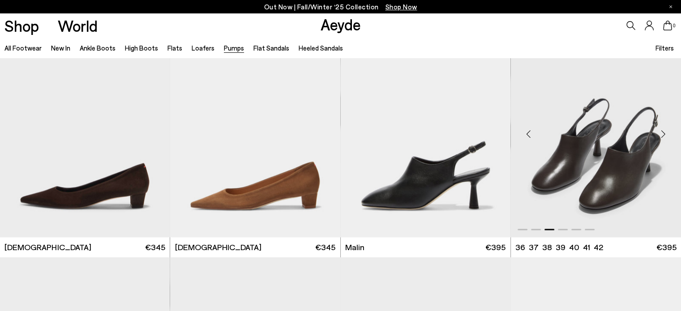
click at [665, 129] on div "Next slide" at bounding box center [663, 133] width 27 height 27
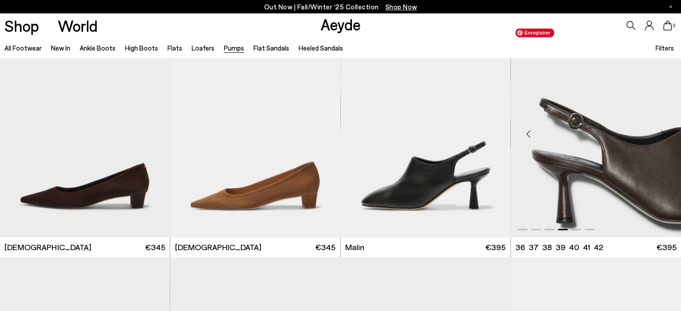
click at [597, 153] on img "4 / 6" at bounding box center [596, 131] width 170 height 214
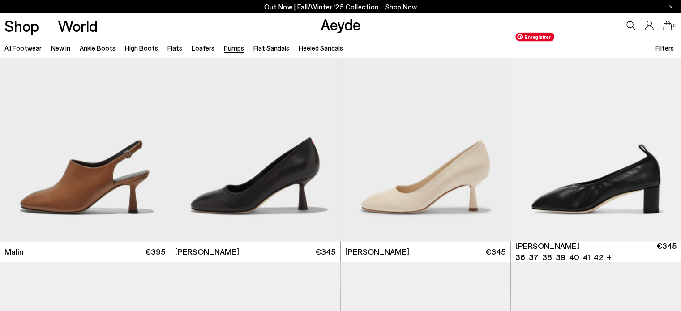
scroll to position [1674, 0]
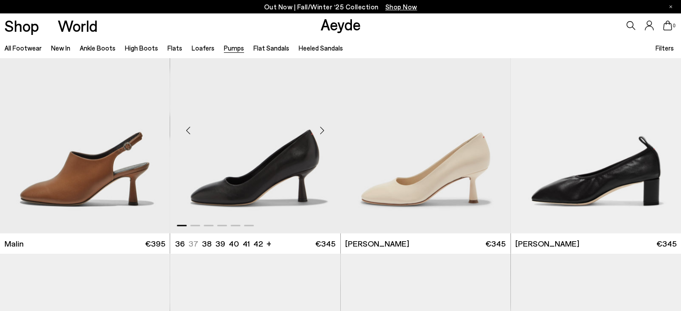
click at [321, 128] on div "Next slide" at bounding box center [322, 129] width 27 height 27
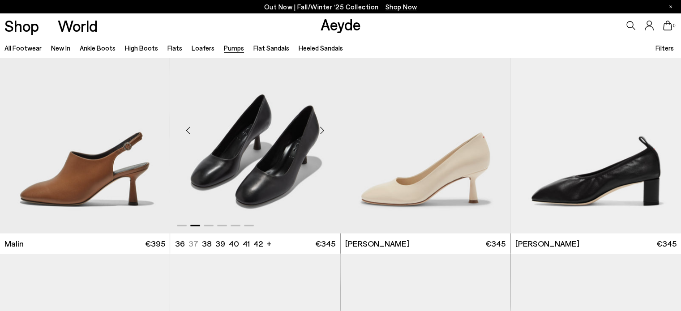
click at [321, 128] on div "Next slide" at bounding box center [322, 129] width 27 height 27
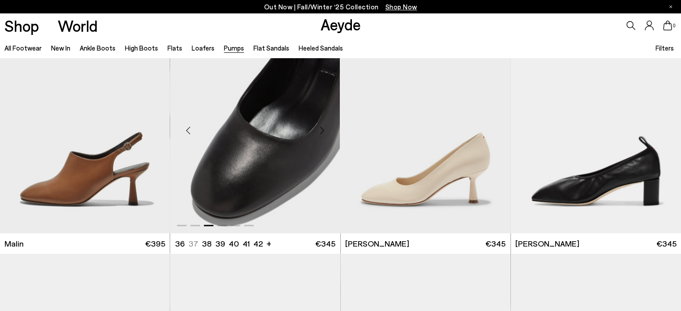
click at [321, 128] on div "Next slide" at bounding box center [322, 129] width 27 height 27
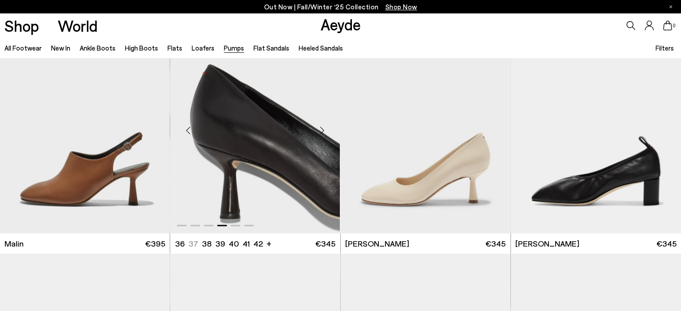
click at [321, 128] on div "Next slide" at bounding box center [322, 129] width 27 height 27
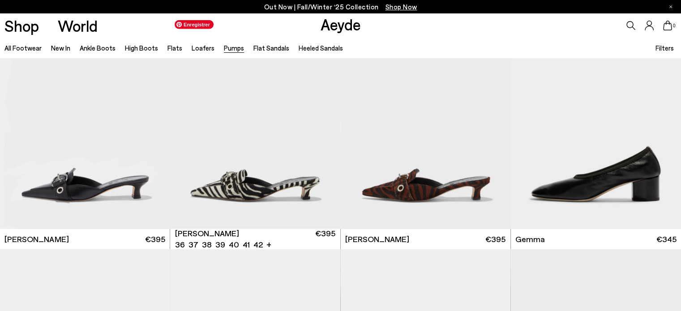
scroll to position [2382, 0]
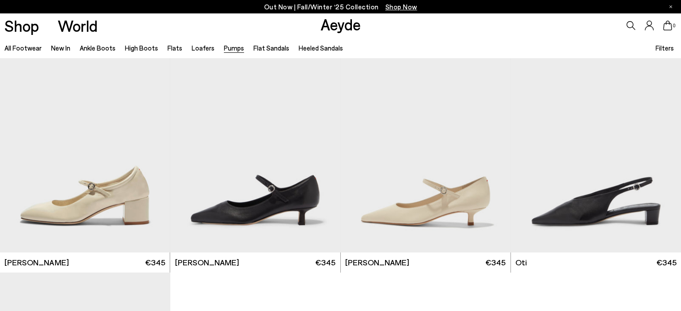
scroll to position [3992, 0]
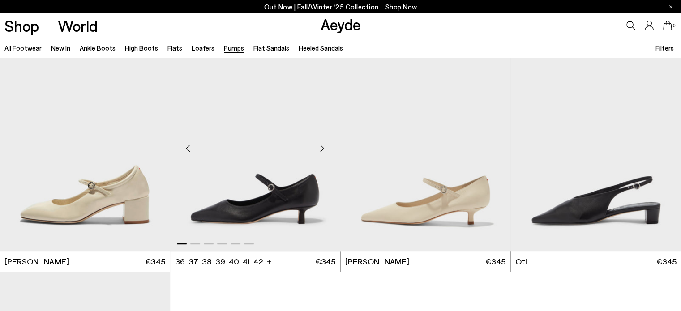
click at [319, 148] on div "Next slide" at bounding box center [322, 148] width 27 height 27
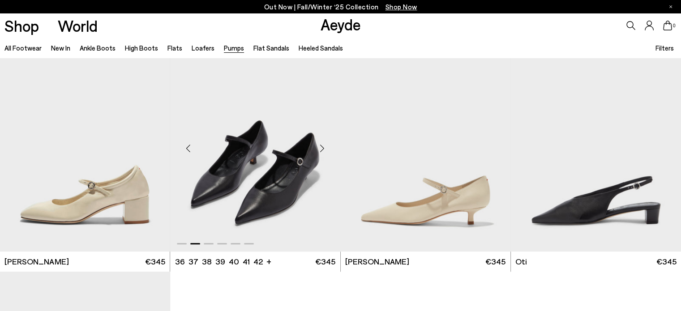
click at [319, 148] on div "Next slide" at bounding box center [322, 148] width 27 height 27
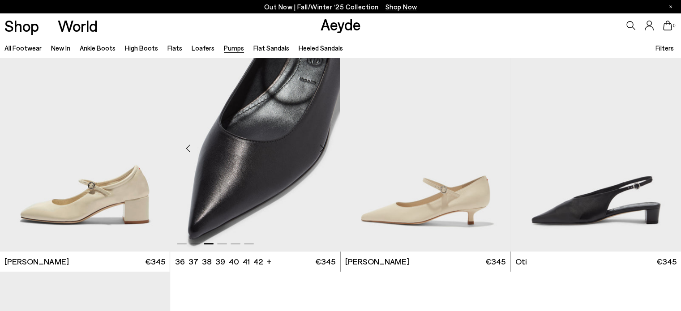
click at [319, 148] on div "Next slide" at bounding box center [322, 148] width 27 height 27
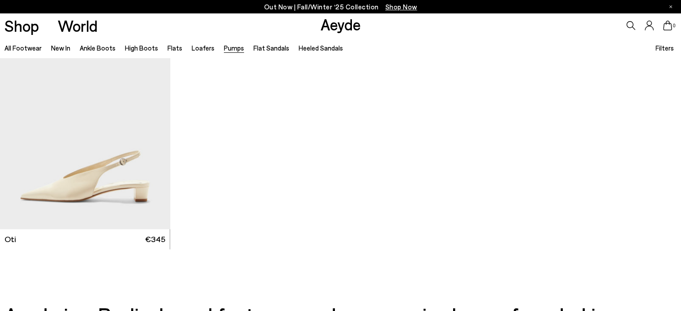
scroll to position [4244, 0]
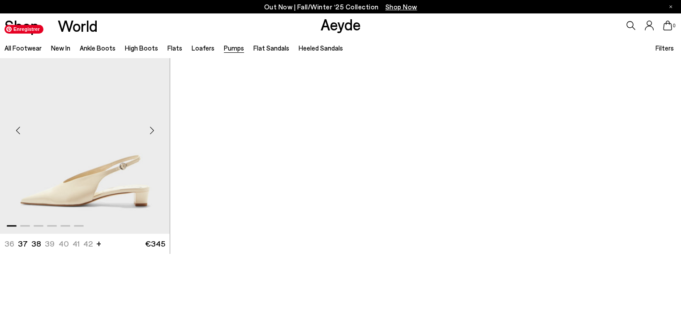
click at [90, 158] on img "1 / 6" at bounding box center [85, 127] width 170 height 214
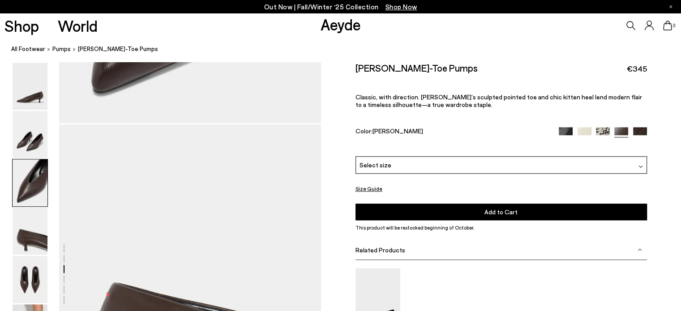
scroll to position [891, 0]
click at [527, 165] on div "Select size" at bounding box center [502, 164] width 292 height 17
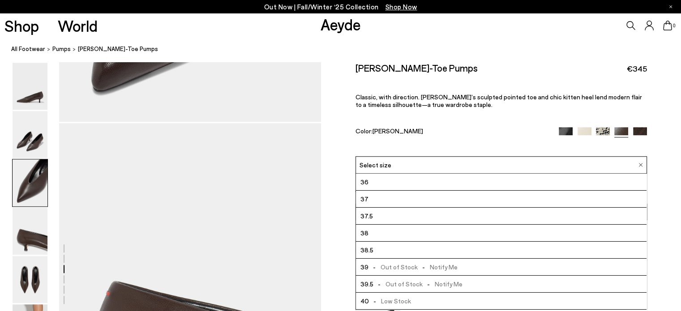
click at [407, 226] on li "38" at bounding box center [501, 233] width 291 height 17
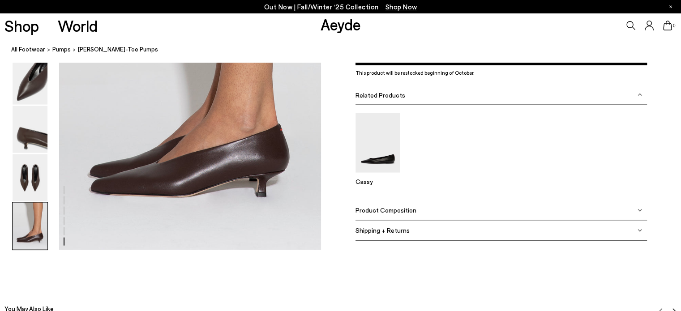
scroll to position [1816, 0]
click at [382, 210] on span "Product Composition" at bounding box center [386, 210] width 61 height 8
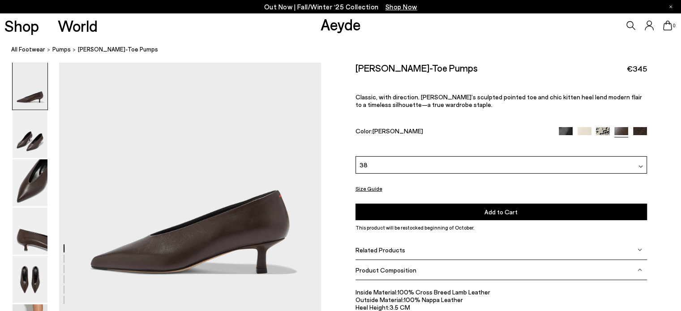
scroll to position [0, 0]
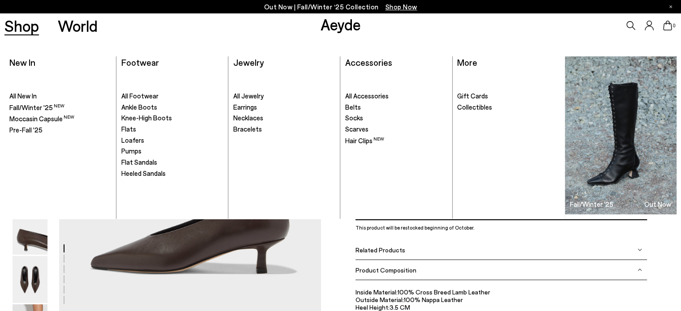
scroll to position [891, 0]
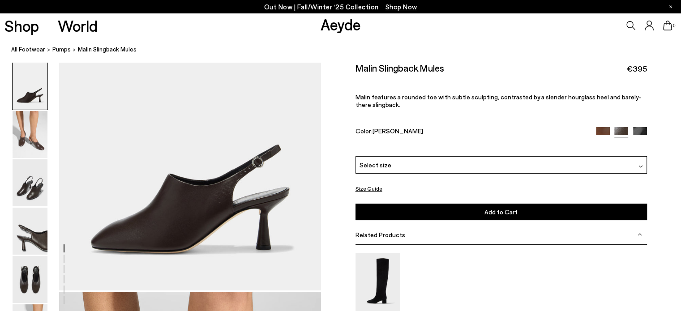
scroll to position [21, 0]
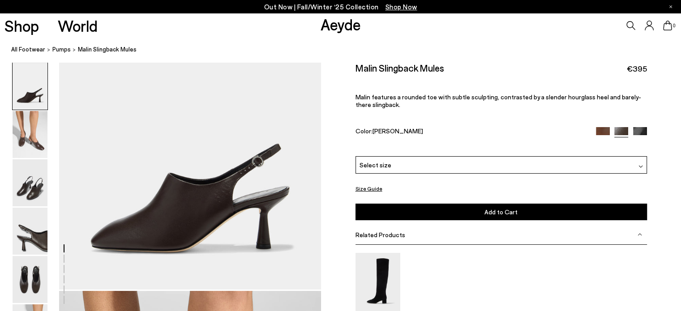
click at [378, 190] on button "Size Guide" at bounding box center [369, 188] width 27 height 11
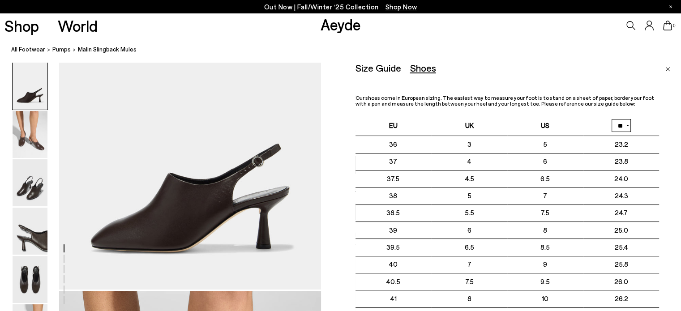
click at [666, 72] on link "Close" at bounding box center [668, 67] width 5 height 11
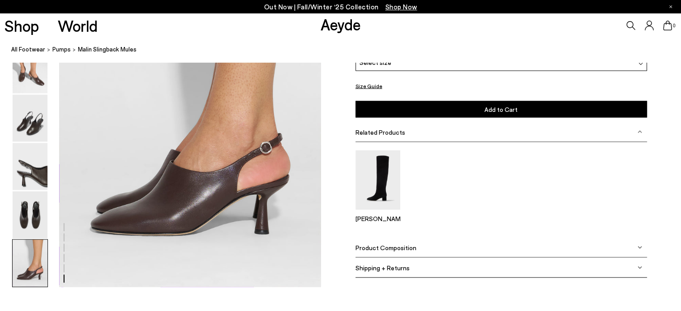
scroll to position [1779, 0]
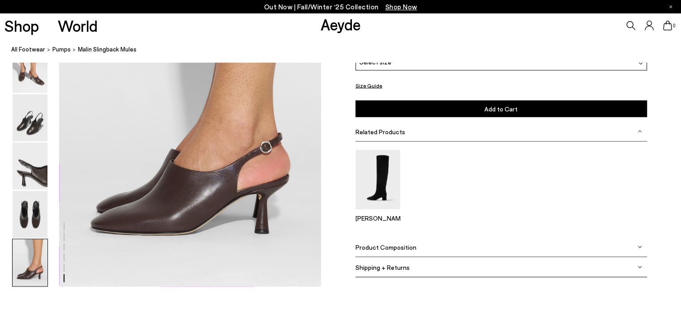
click at [409, 245] on span "Product Composition" at bounding box center [386, 248] width 61 height 8
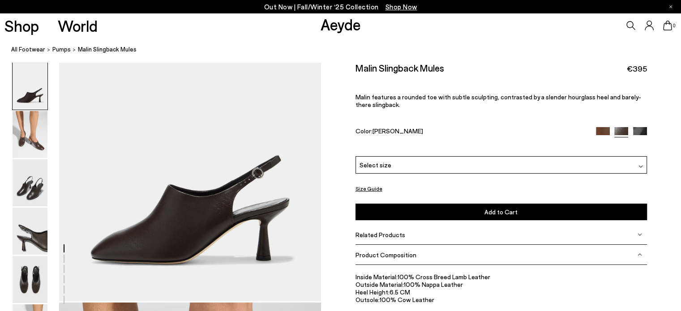
scroll to position [0, 0]
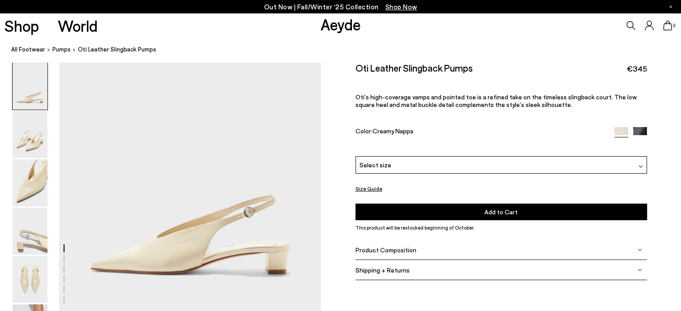
click at [643, 129] on img at bounding box center [640, 134] width 14 height 14
